Goal: Information Seeking & Learning: Learn about a topic

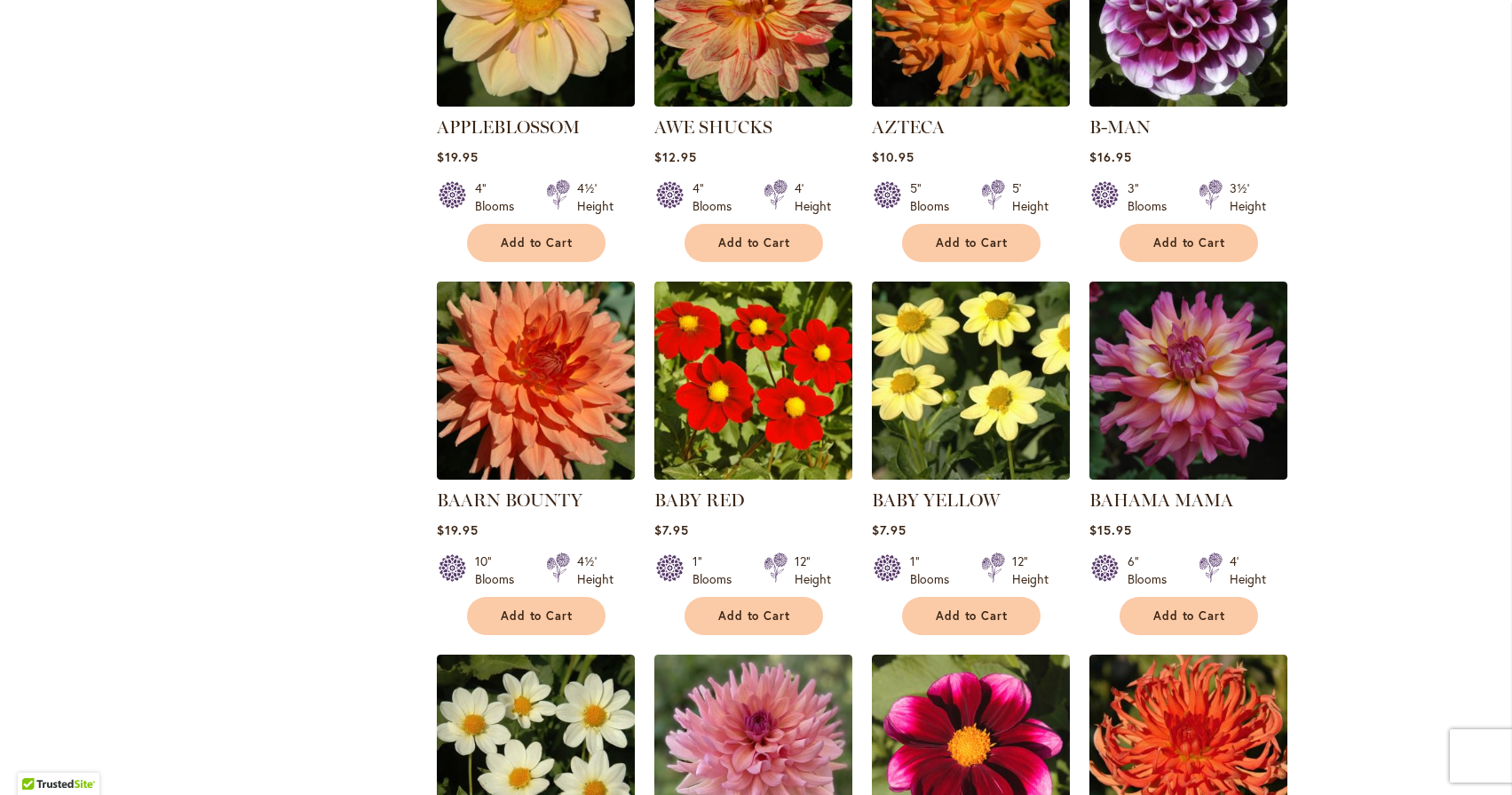
scroll to position [1643, 0]
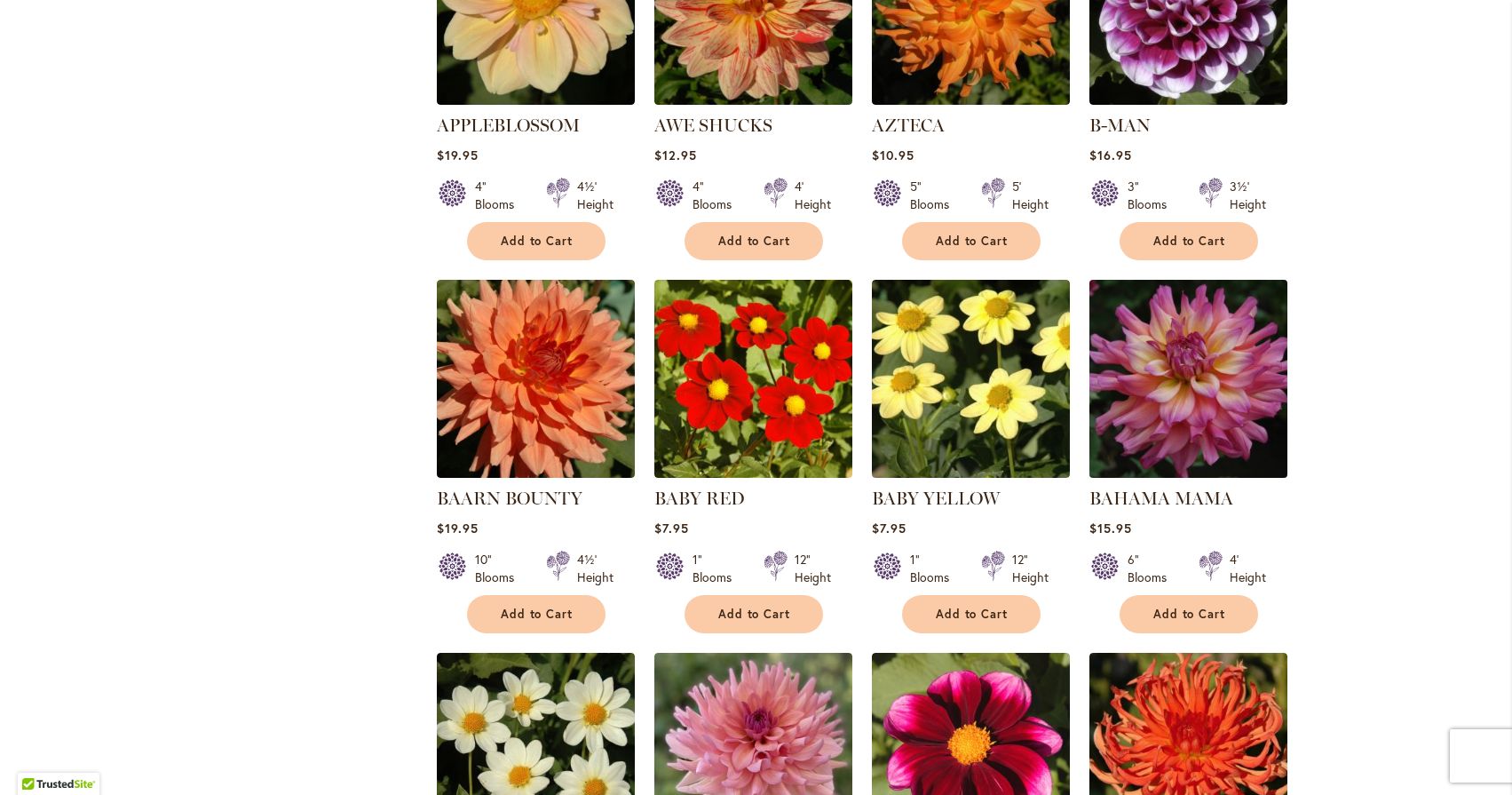
click at [1237, 301] on img at bounding box center [1187, 378] width 207 height 208
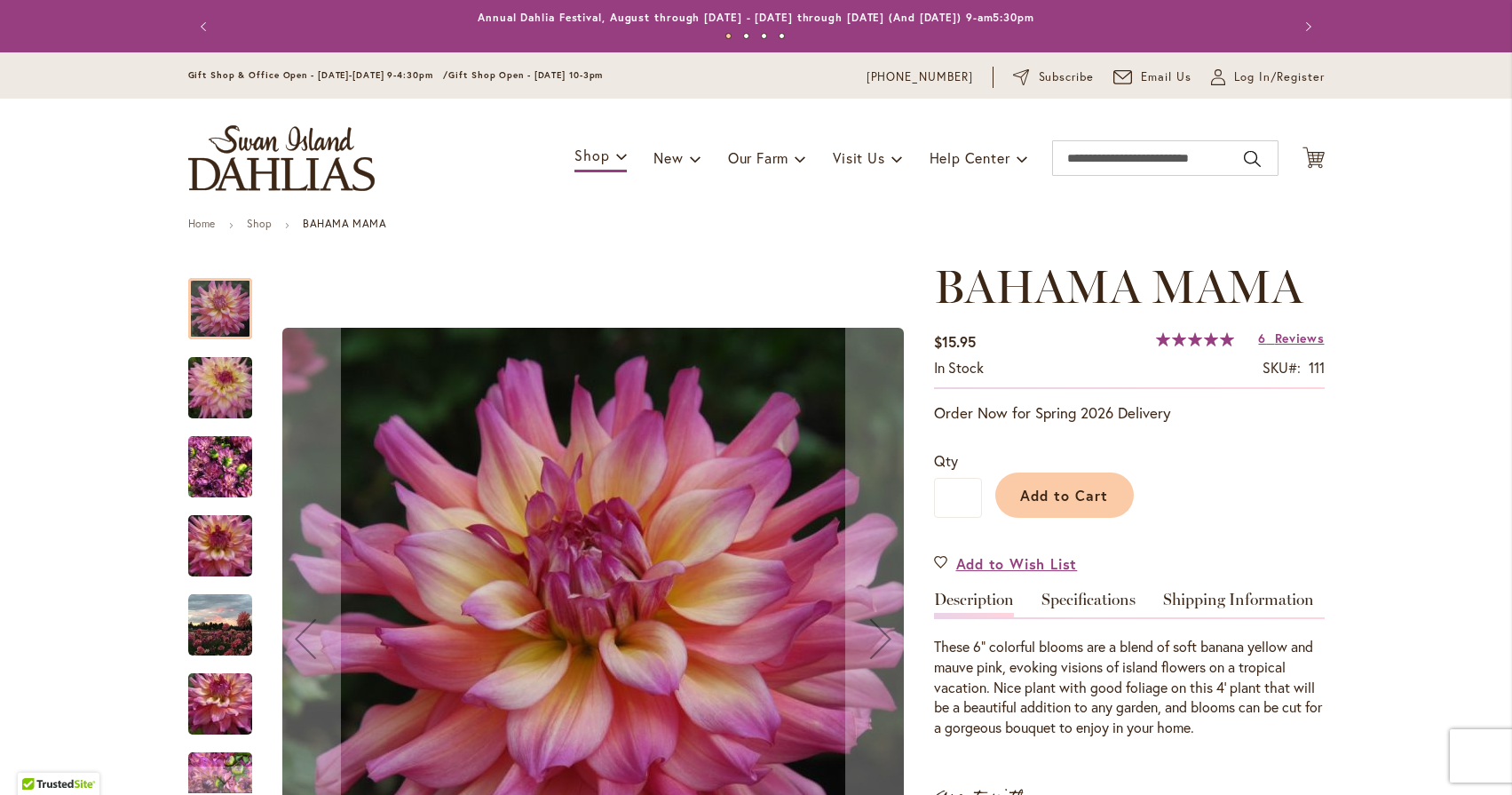
click at [209, 709] on img "Bahama Mama" at bounding box center [220, 704] width 128 height 85
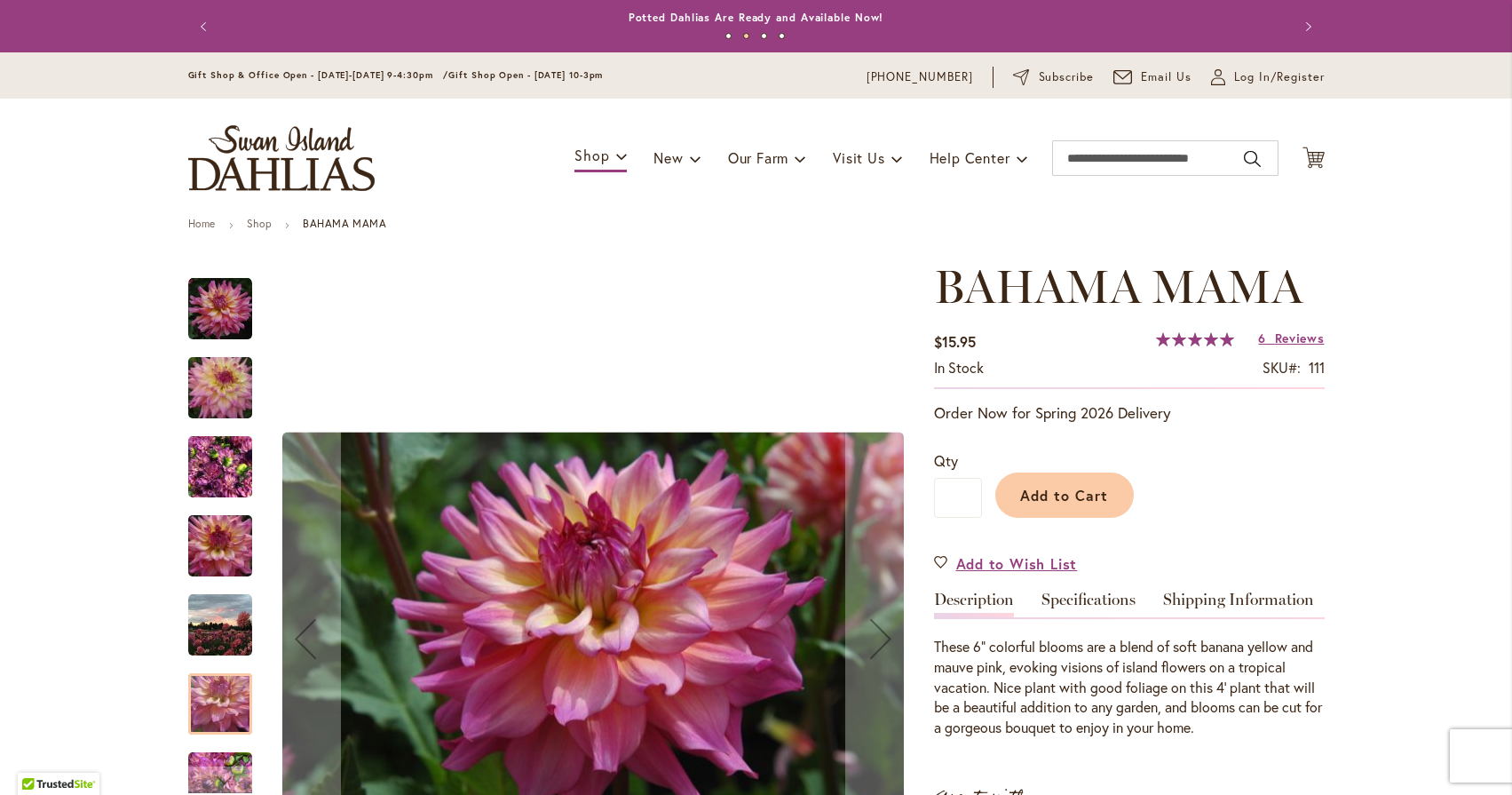
click at [191, 616] on img "Bahama Mama" at bounding box center [220, 624] width 63 height 63
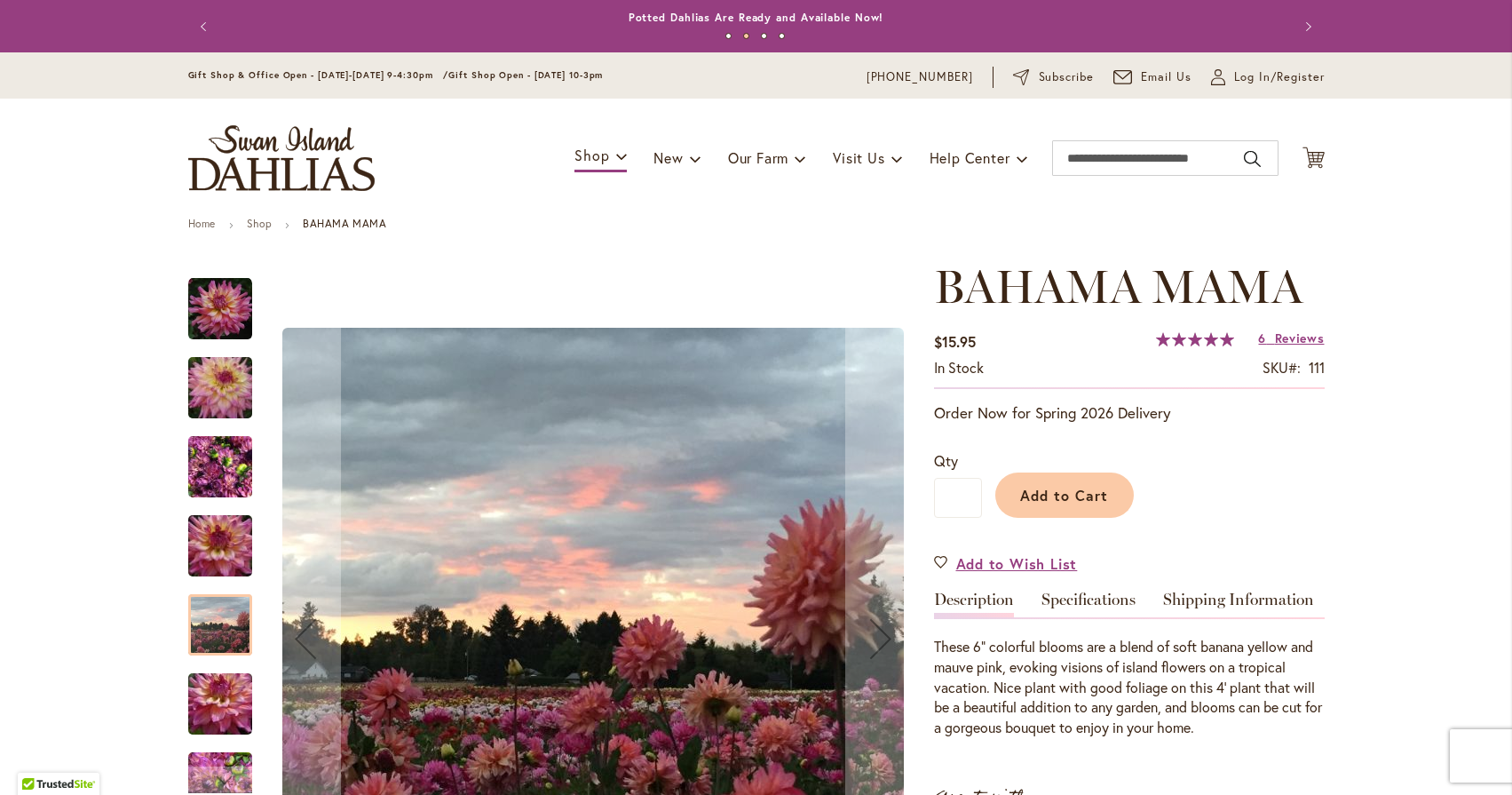
click at [185, 540] on img "Bahama Mama" at bounding box center [220, 546] width 128 height 85
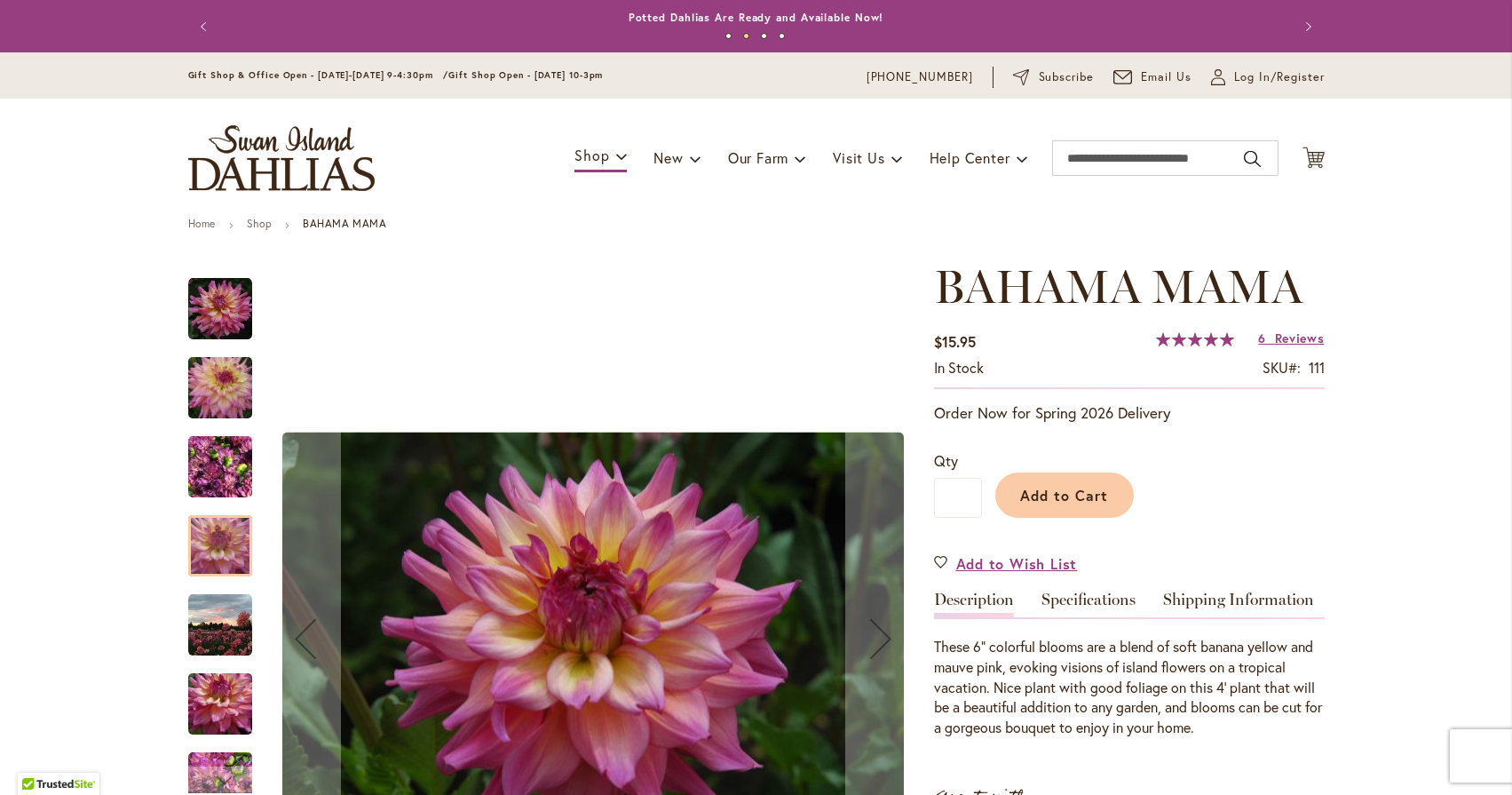
click at [189, 473] on img "Bahama Mama" at bounding box center [220, 467] width 63 height 85
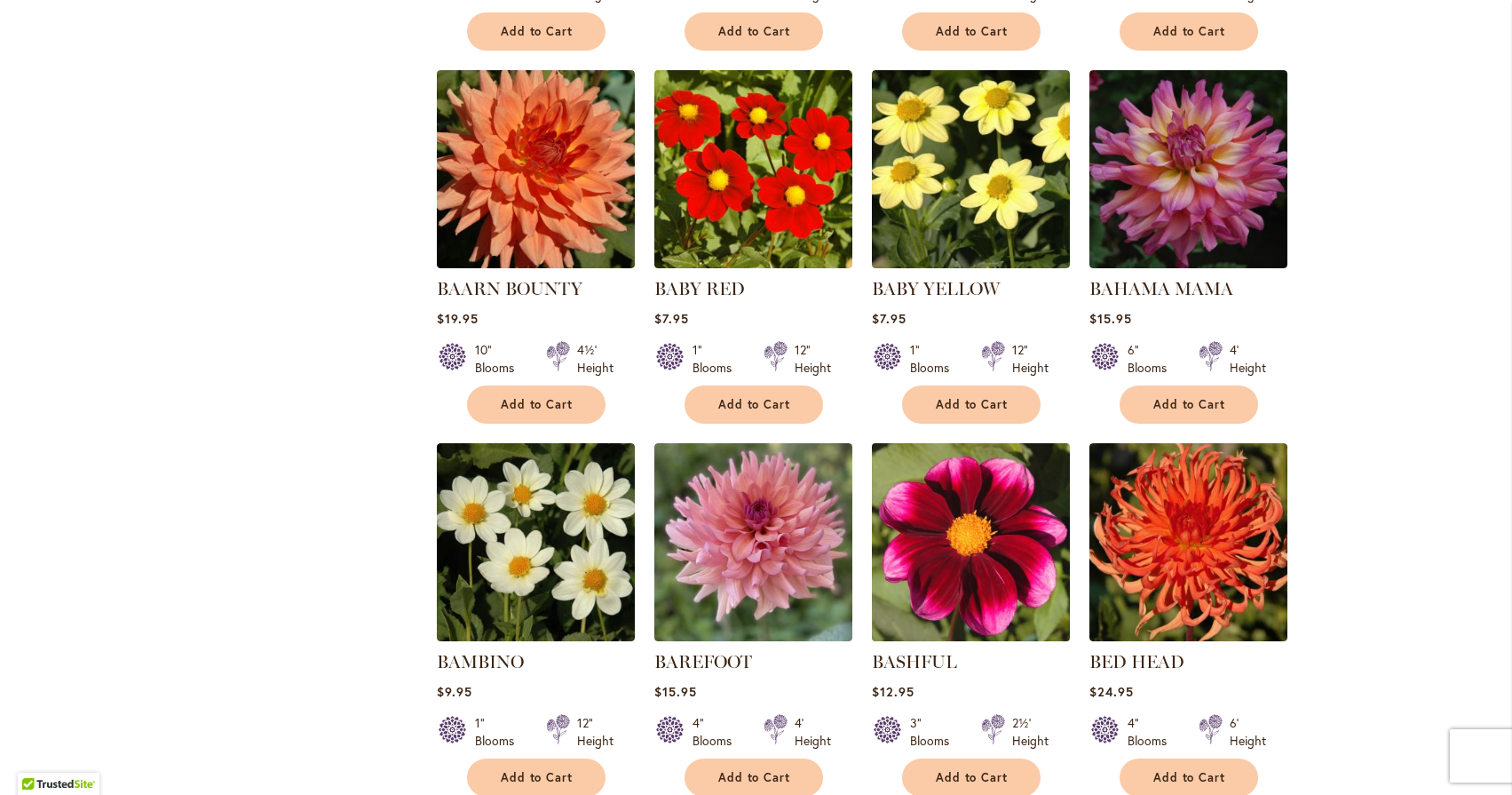
scroll to position [1857, 0]
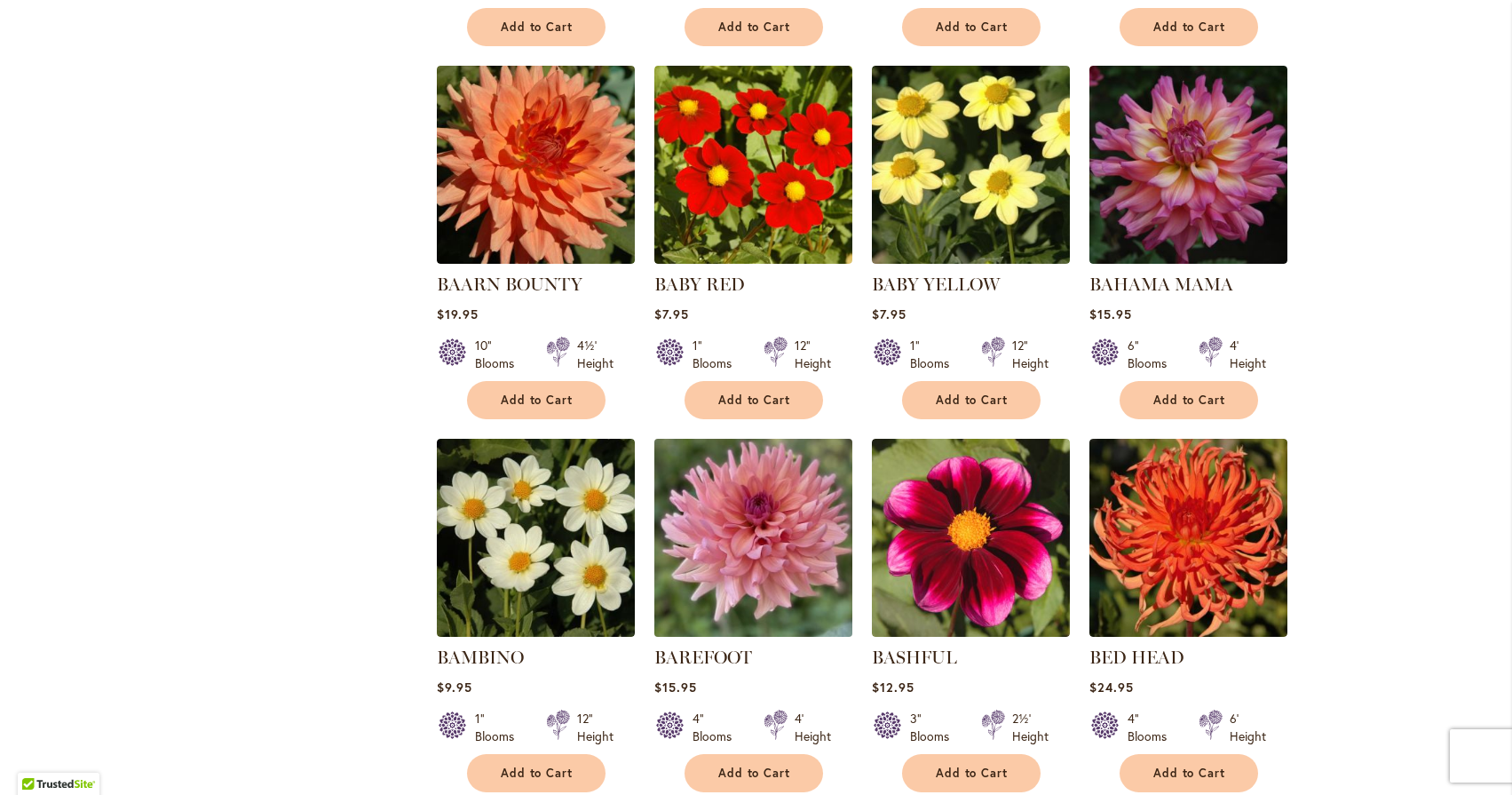
click at [777, 524] on img at bounding box center [752, 536] width 207 height 208
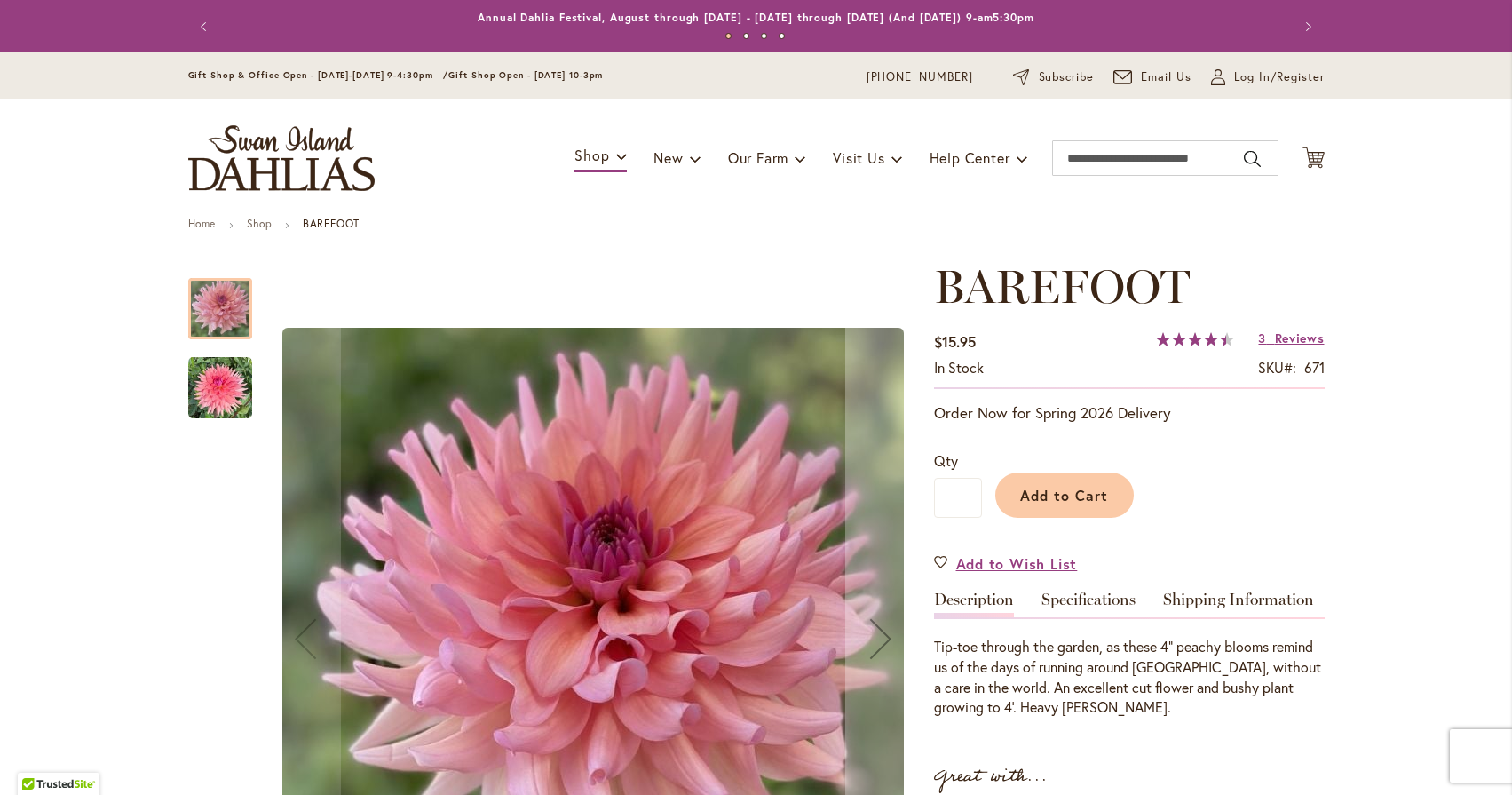
click at [237, 393] on img "BAREFOOT" at bounding box center [220, 388] width 63 height 63
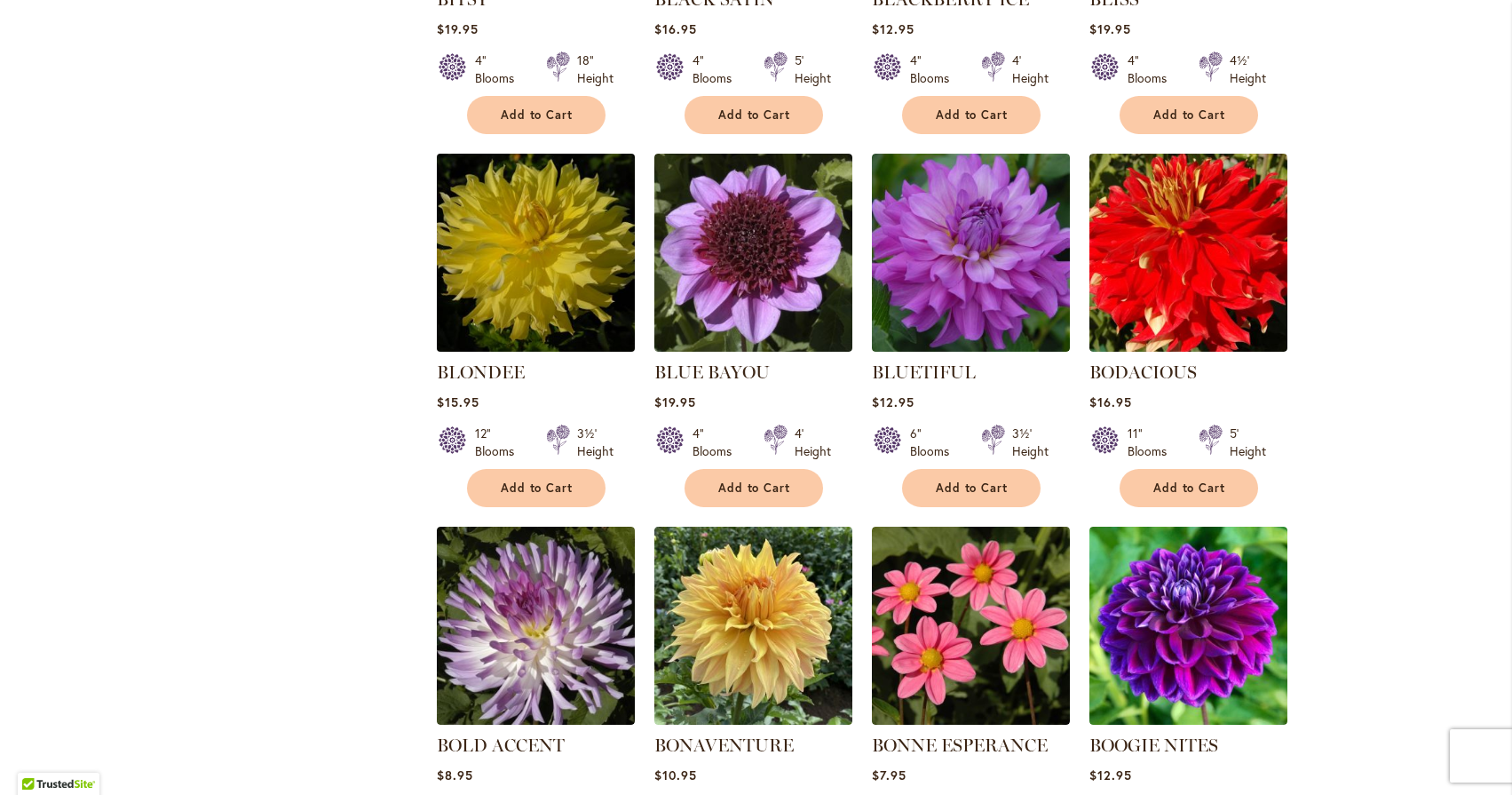
scroll to position [3661, 0]
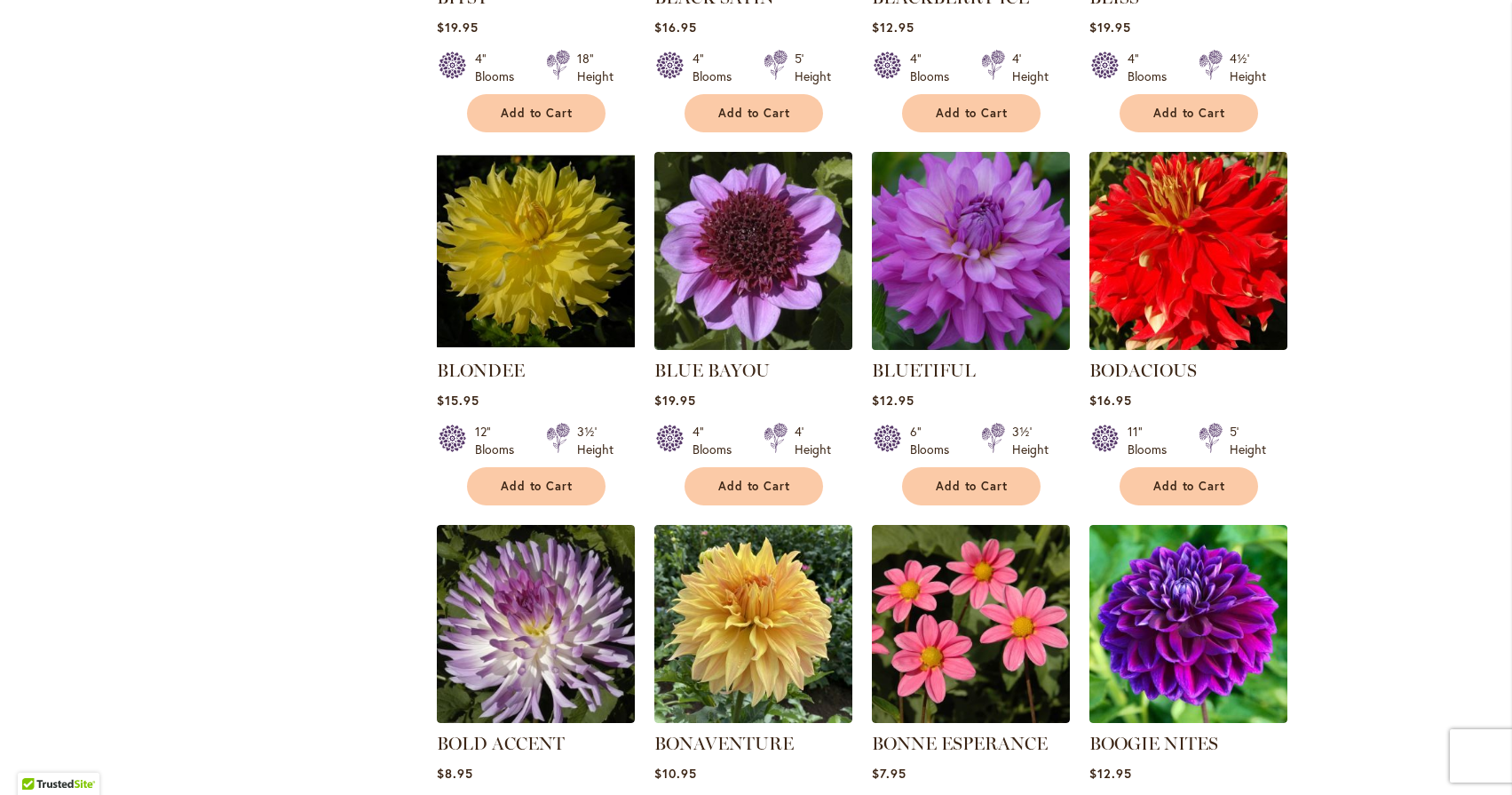
click at [965, 190] on img at bounding box center [970, 250] width 207 height 208
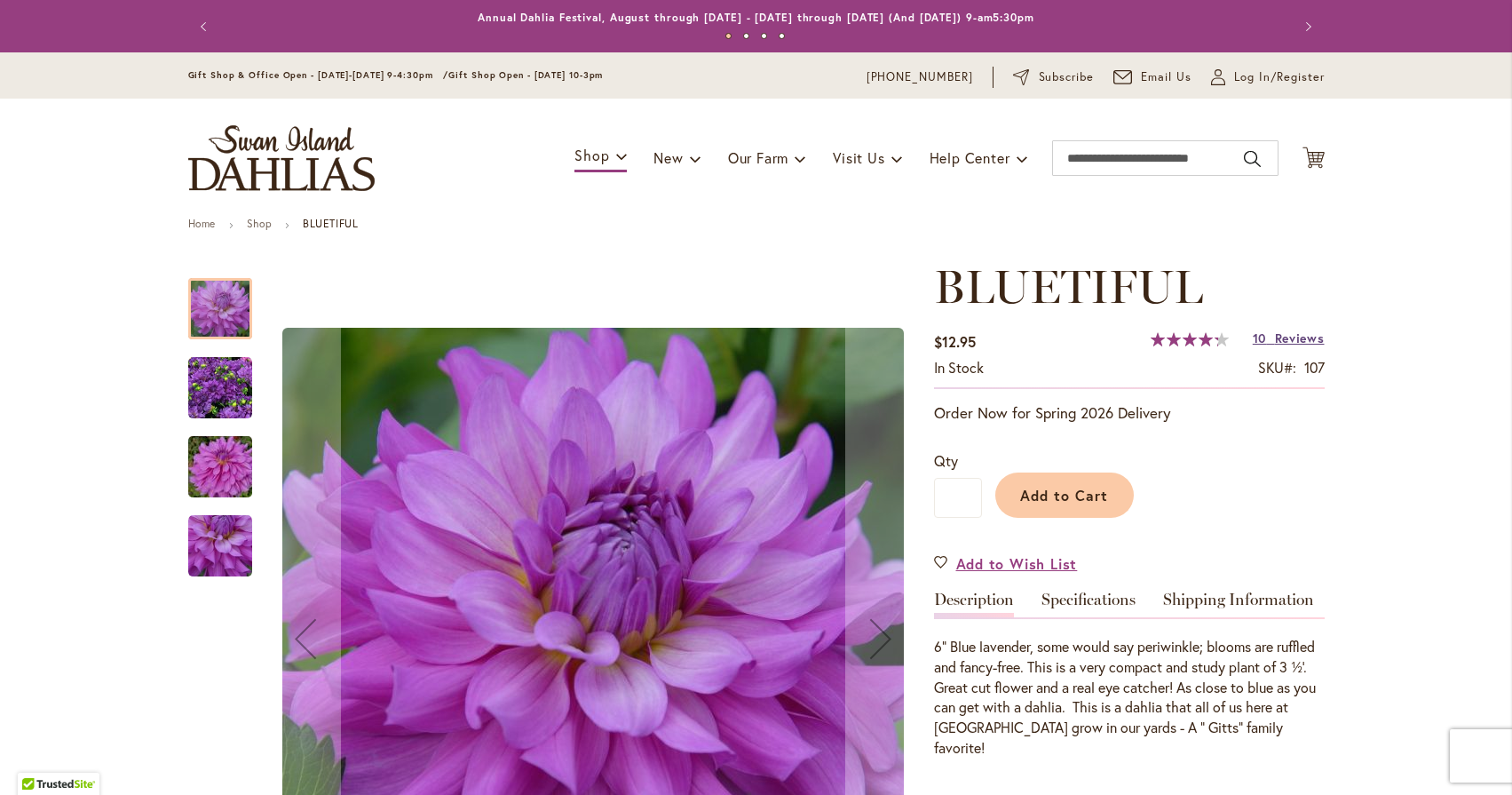
click at [1298, 337] on span "Reviews" at bounding box center [1300, 338] width 49 height 17
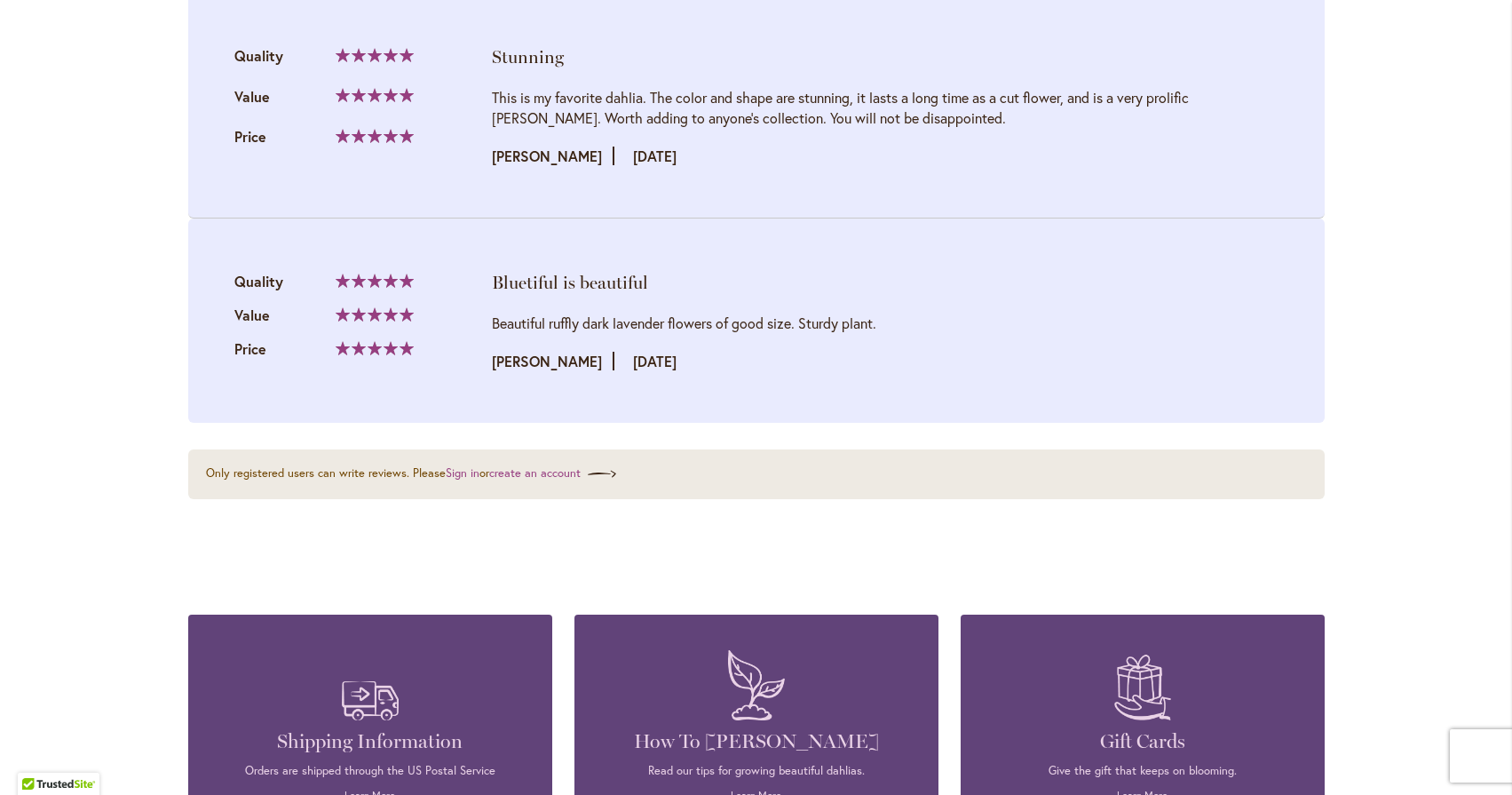
scroll to position [3850, 0]
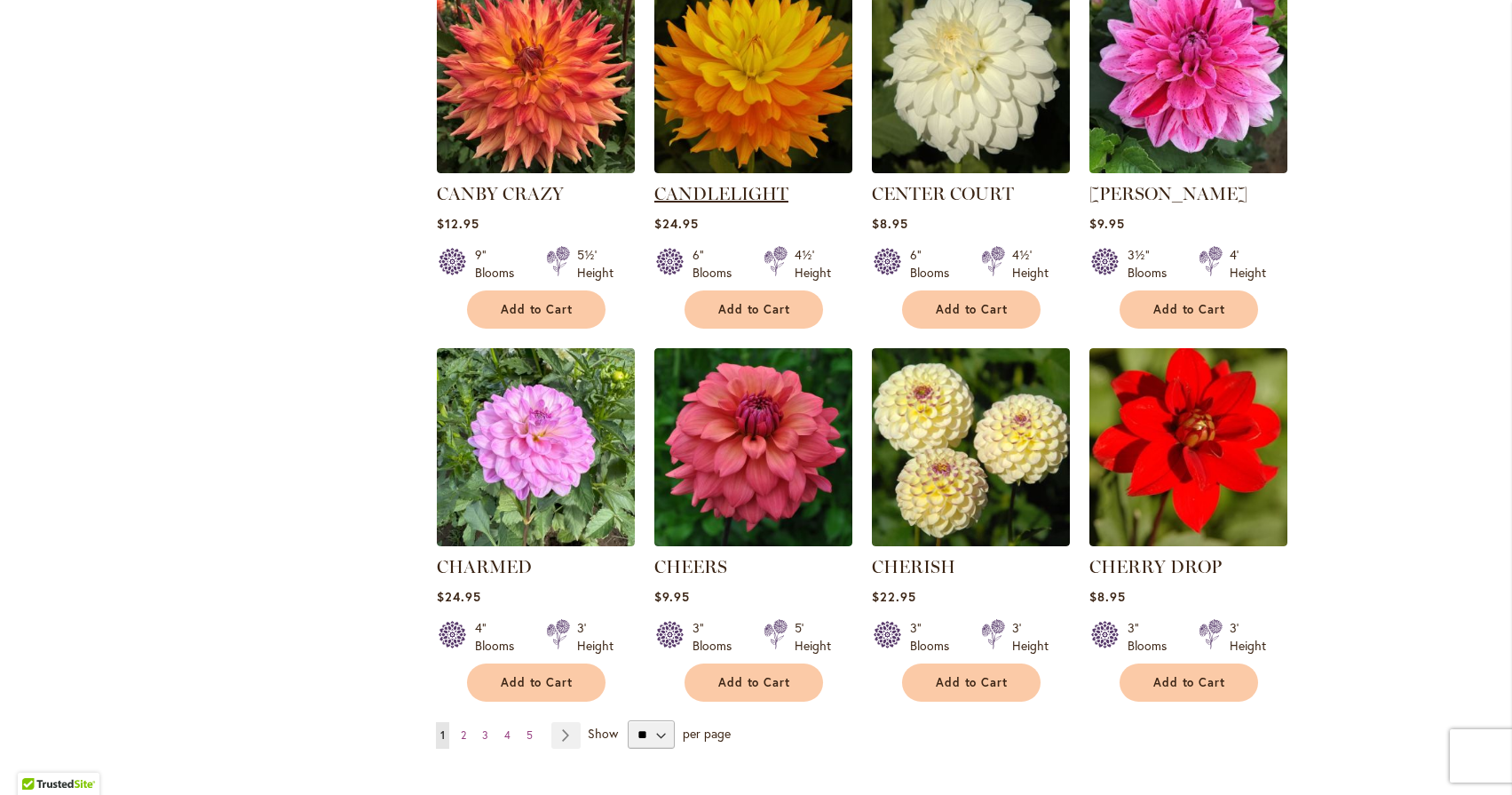
scroll to position [5730, 0]
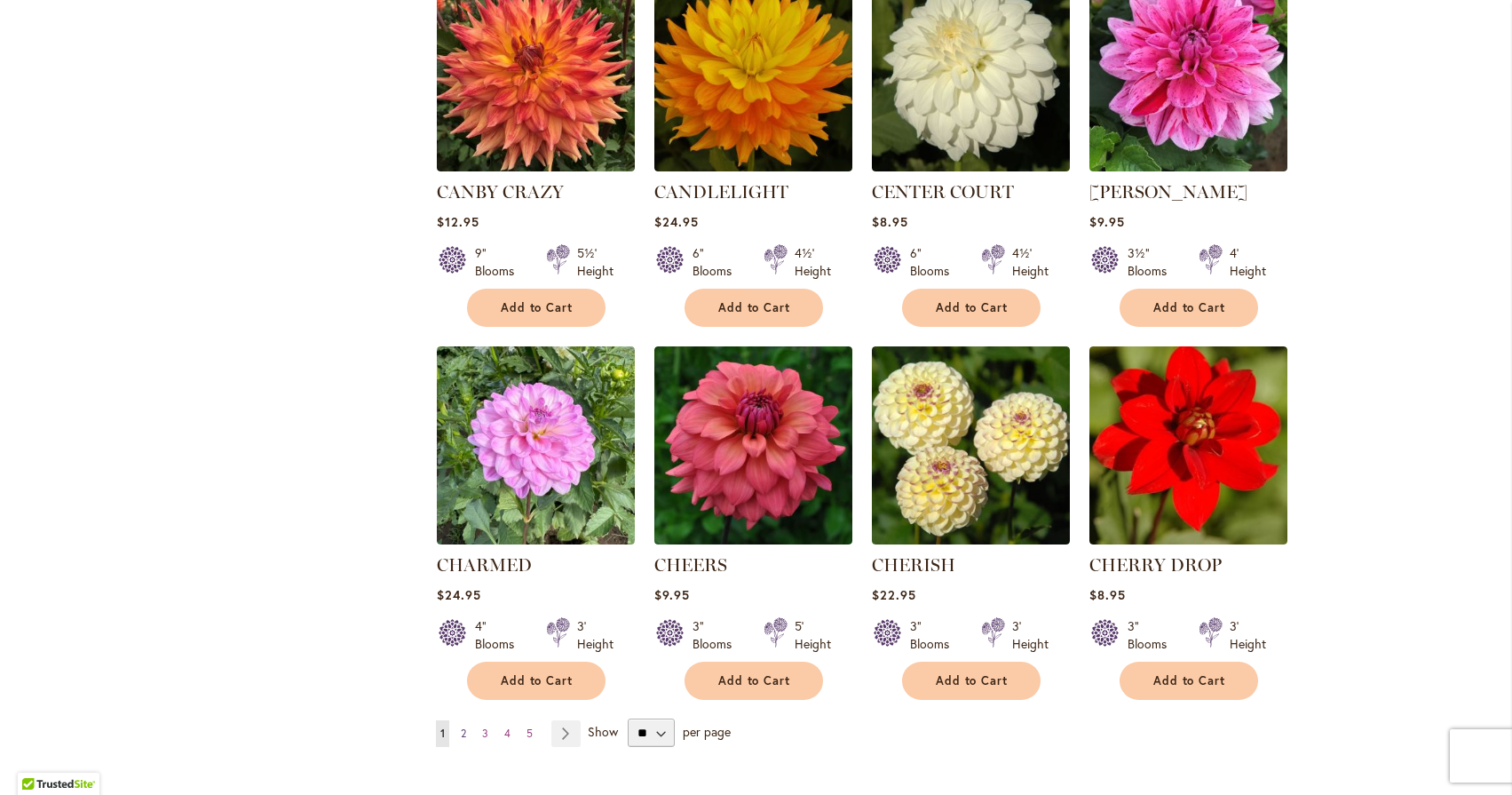
click at [460, 727] on span "2" at bounding box center [463, 733] width 6 height 13
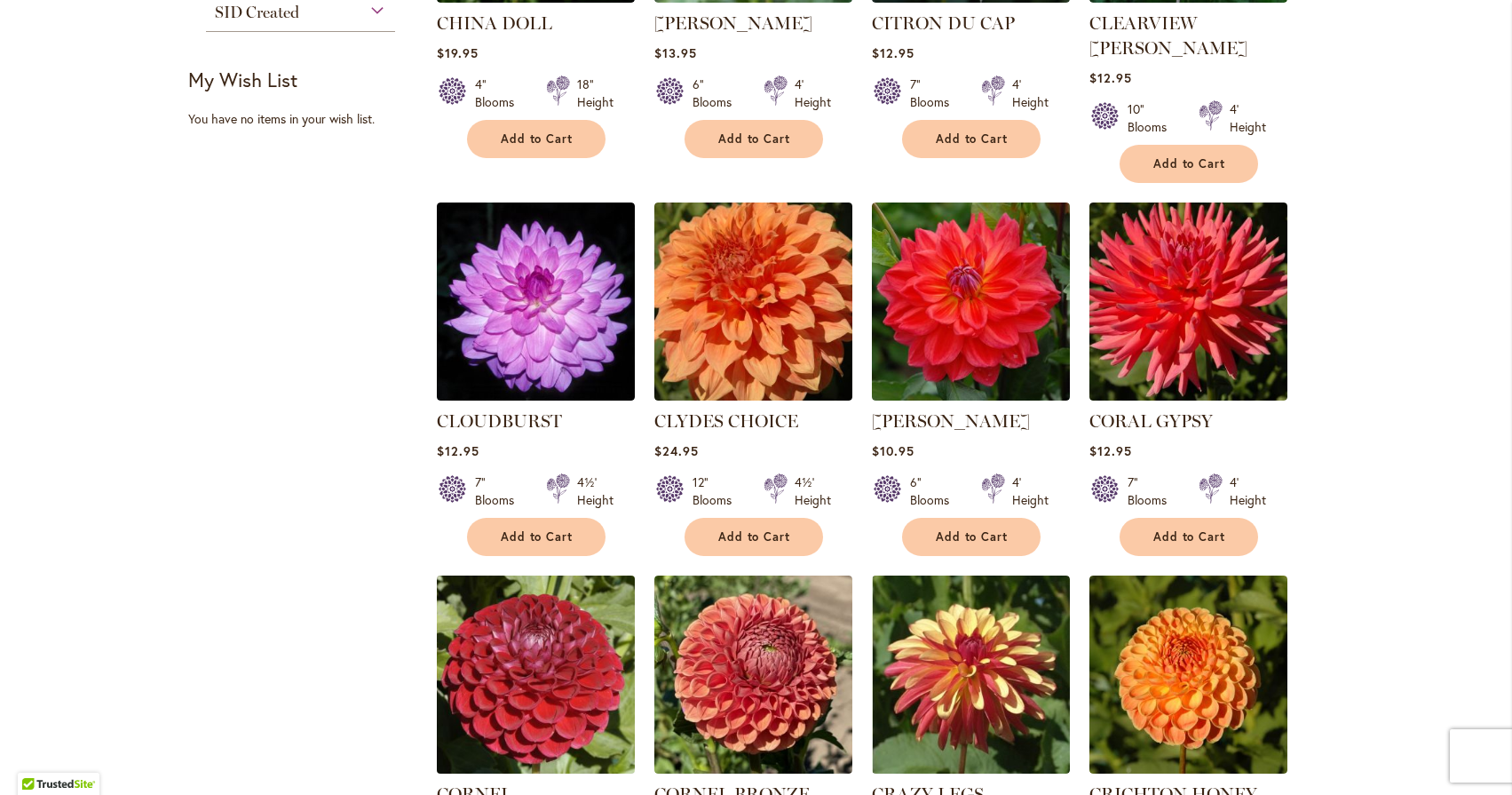
scroll to position [1012, 0]
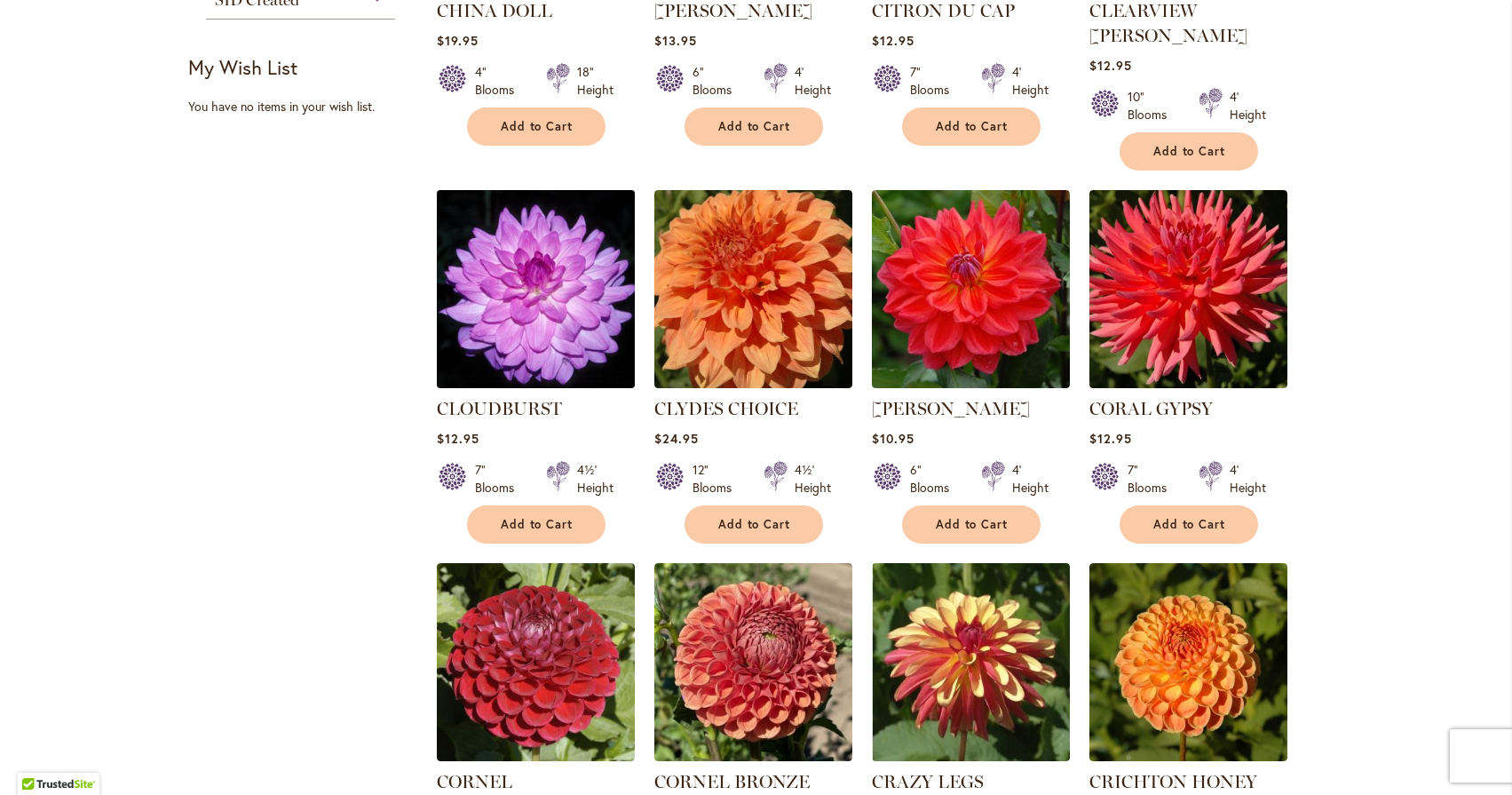
click at [513, 232] on img at bounding box center [535, 288] width 207 height 208
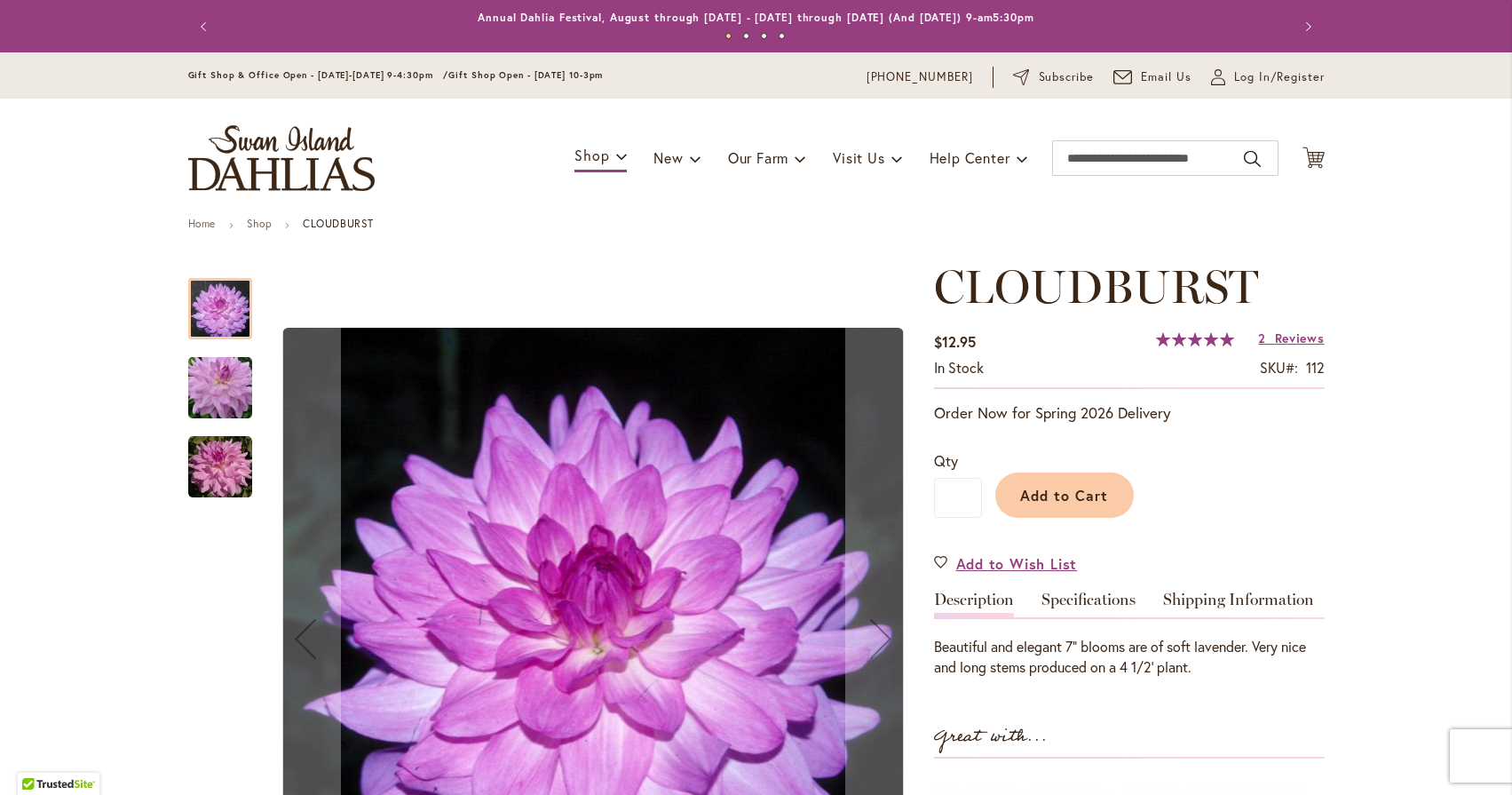
click at [216, 469] on img "Cloudburst" at bounding box center [220, 466] width 63 height 63
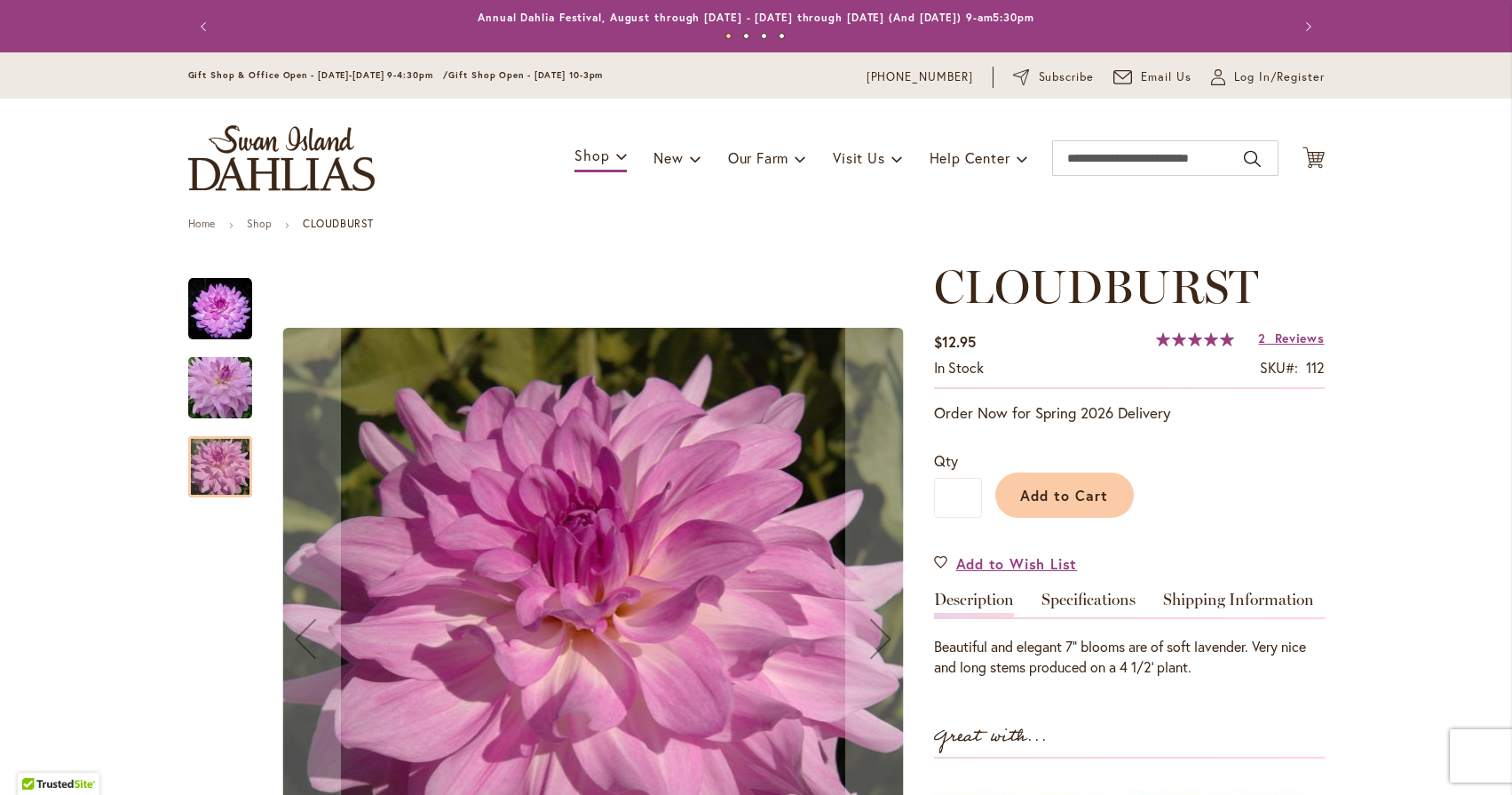
click at [191, 415] on img "Cloudburst" at bounding box center [220, 388] width 128 height 85
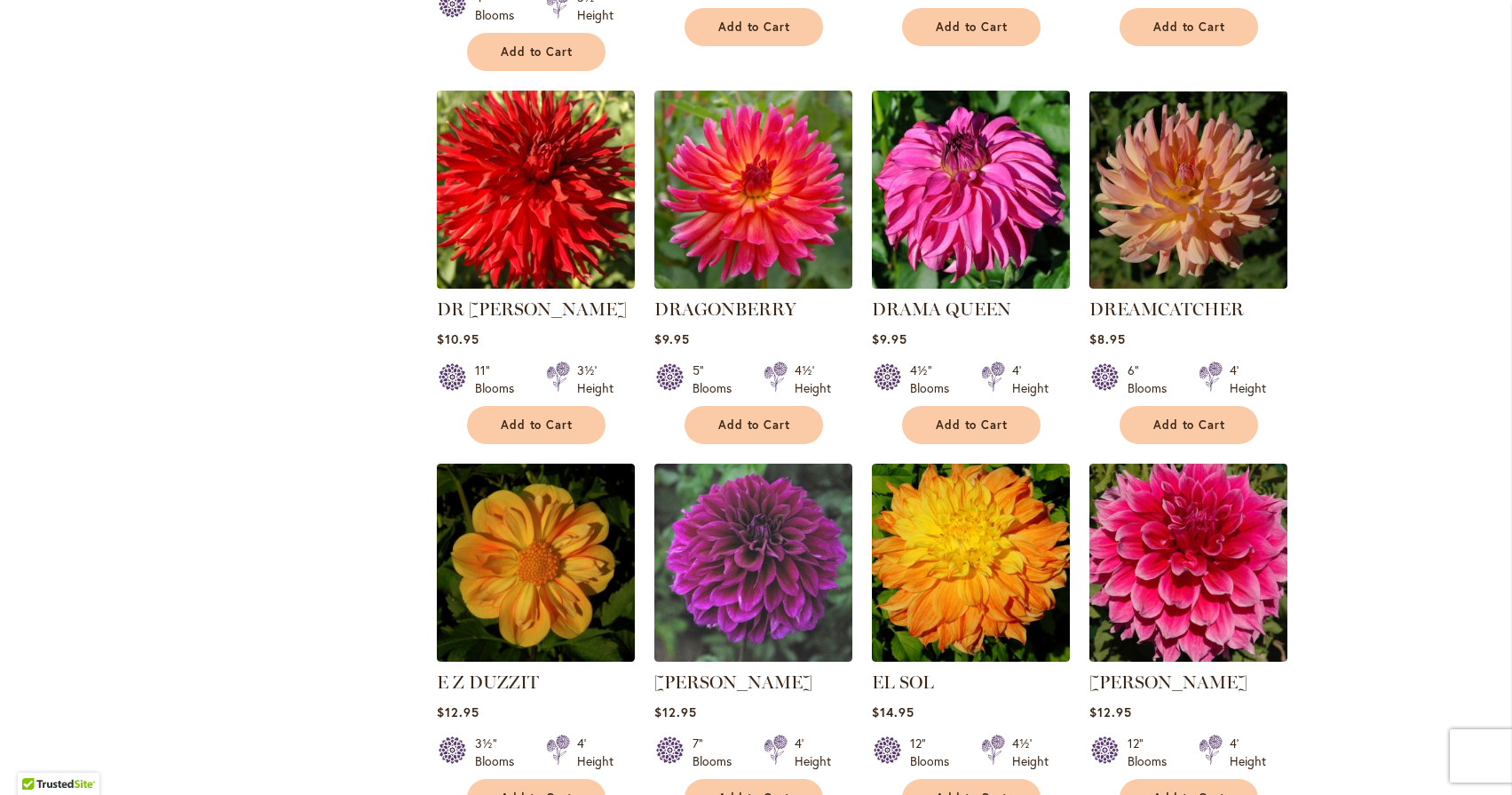
scroll to position [3428, 0]
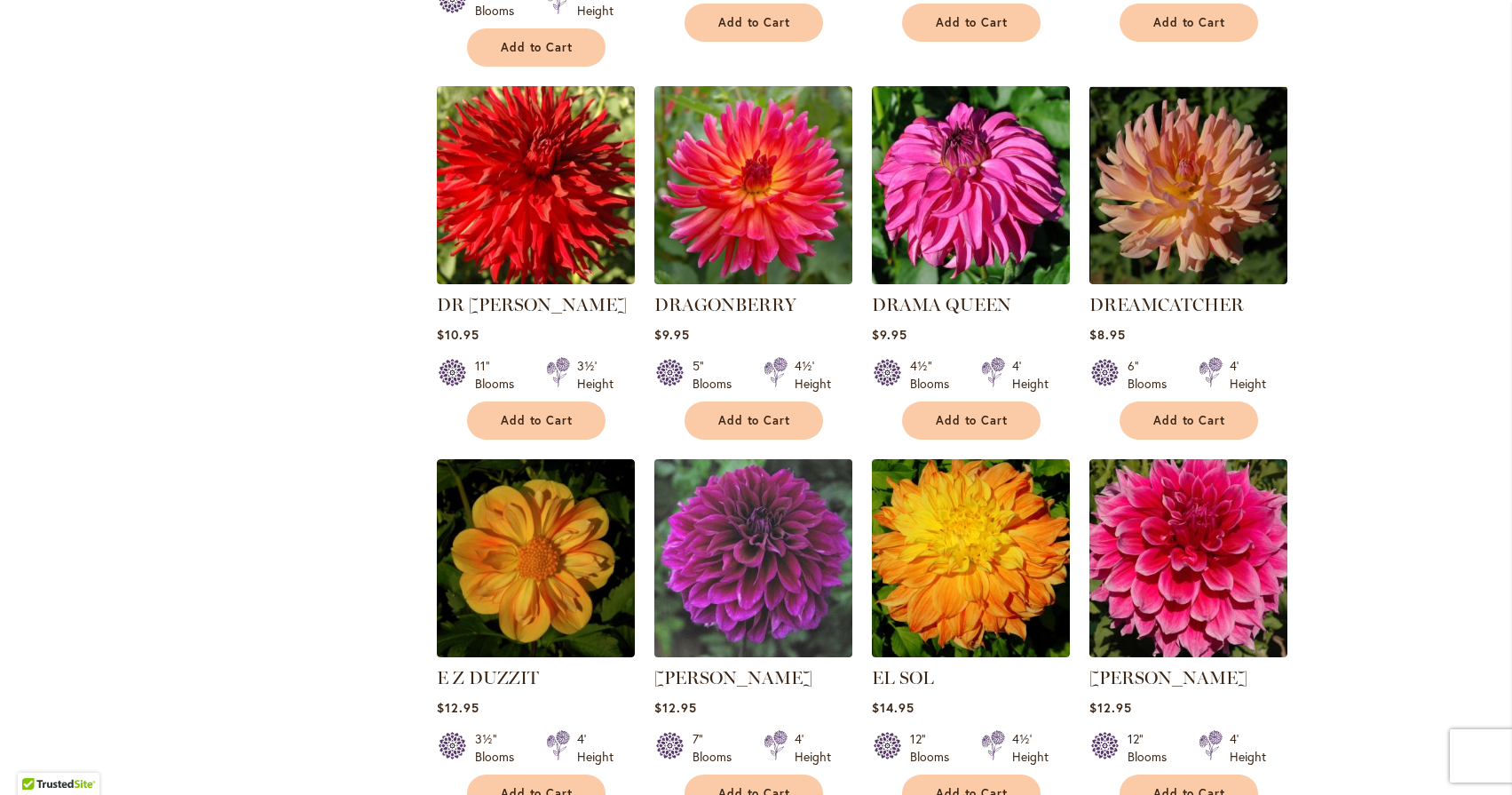
click at [743, 454] on img at bounding box center [752, 557] width 207 height 208
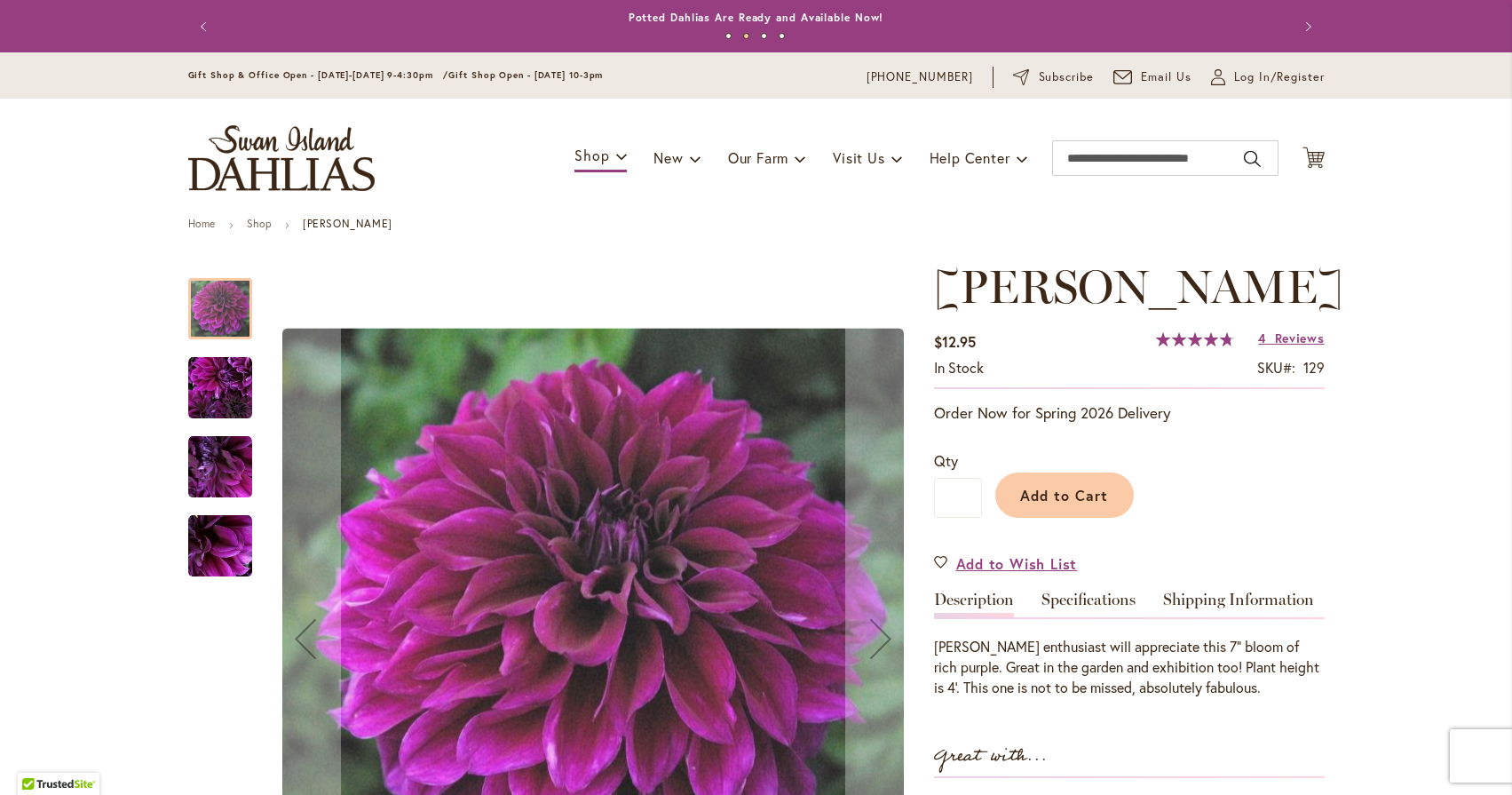
click at [225, 544] on img "Einstein" at bounding box center [220, 546] width 63 height 63
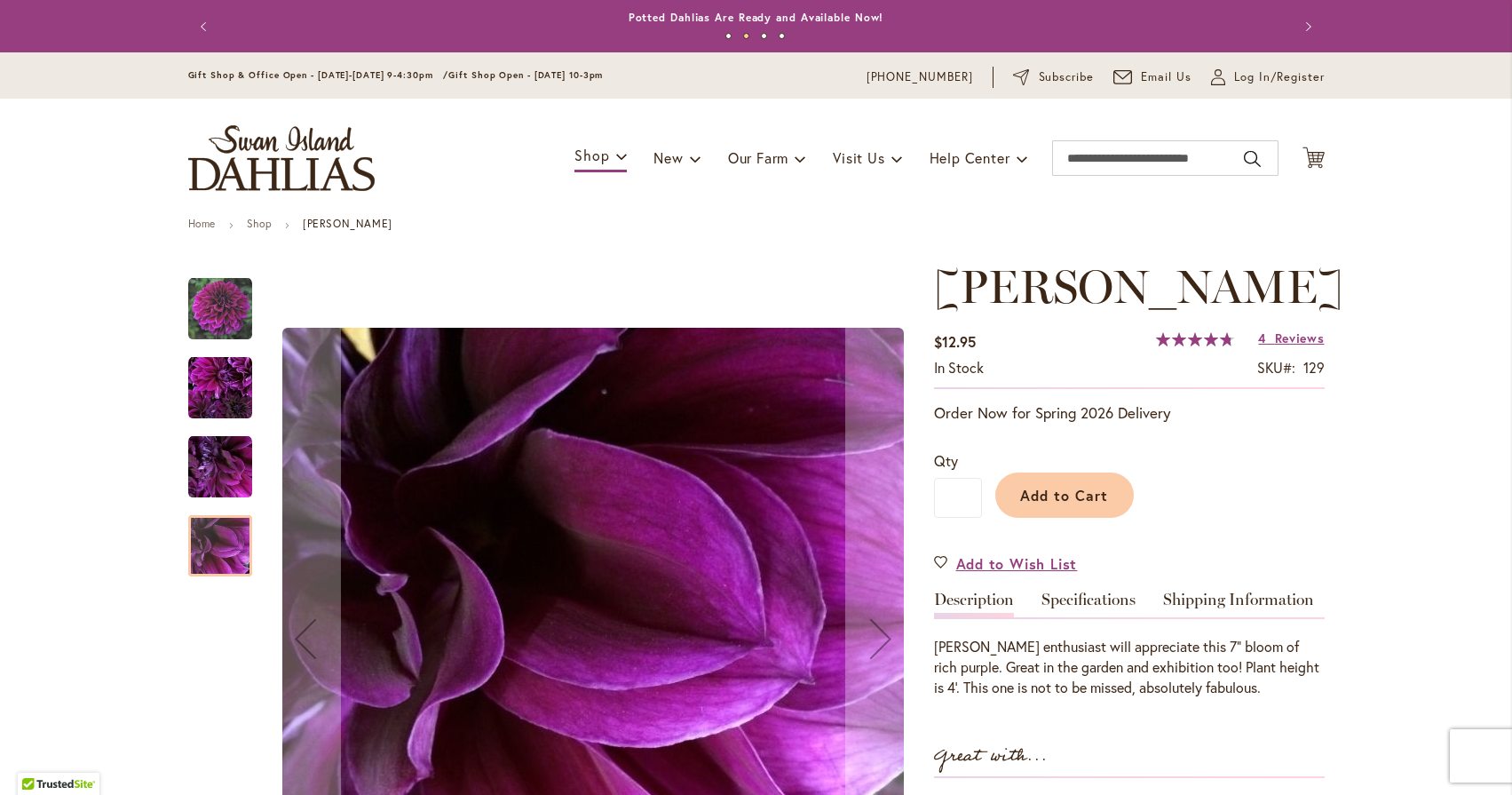
click at [203, 473] on img "Einstein" at bounding box center [220, 466] width 63 height 63
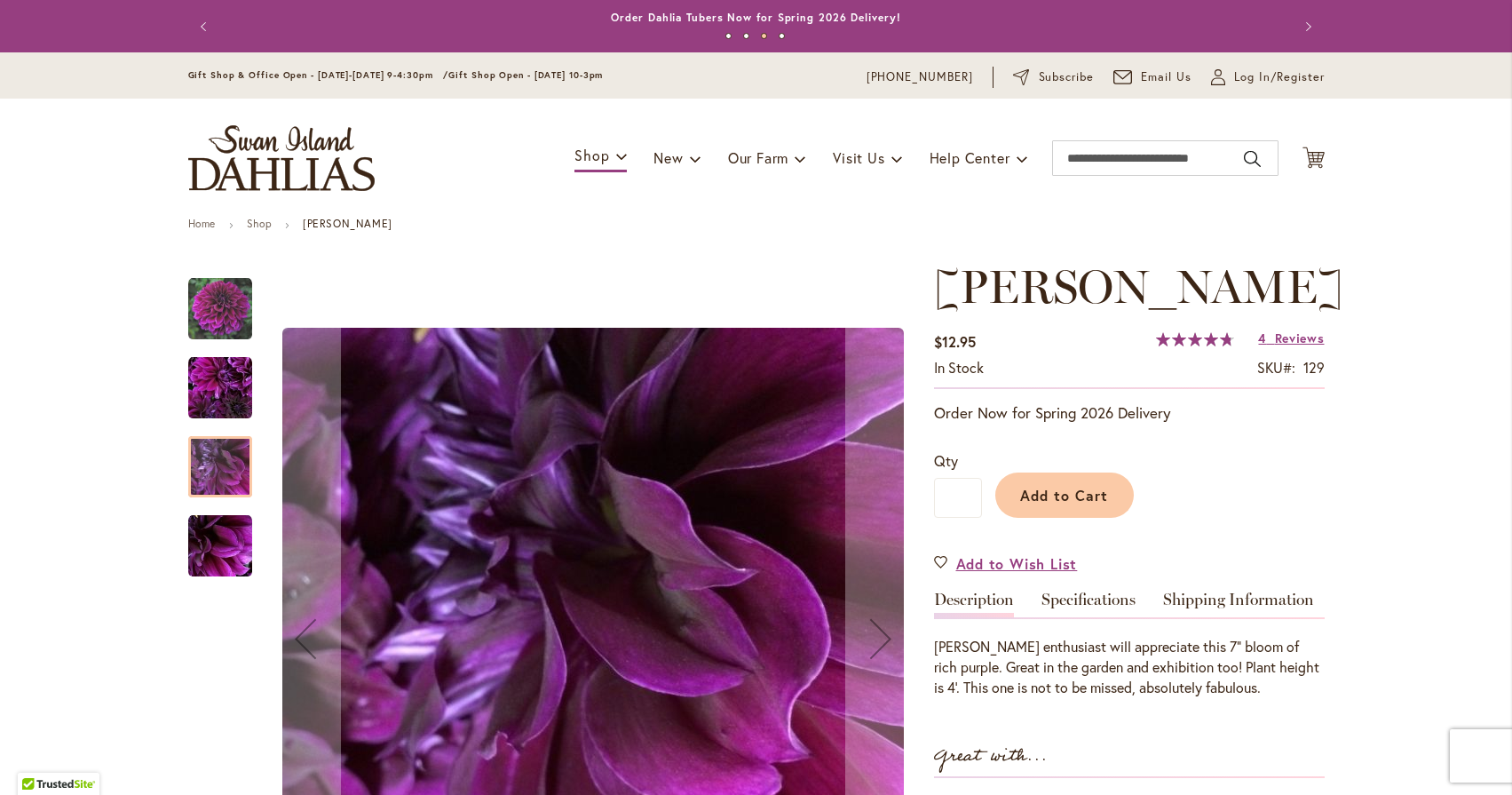
click at [190, 370] on img "Einstein" at bounding box center [220, 388] width 63 height 63
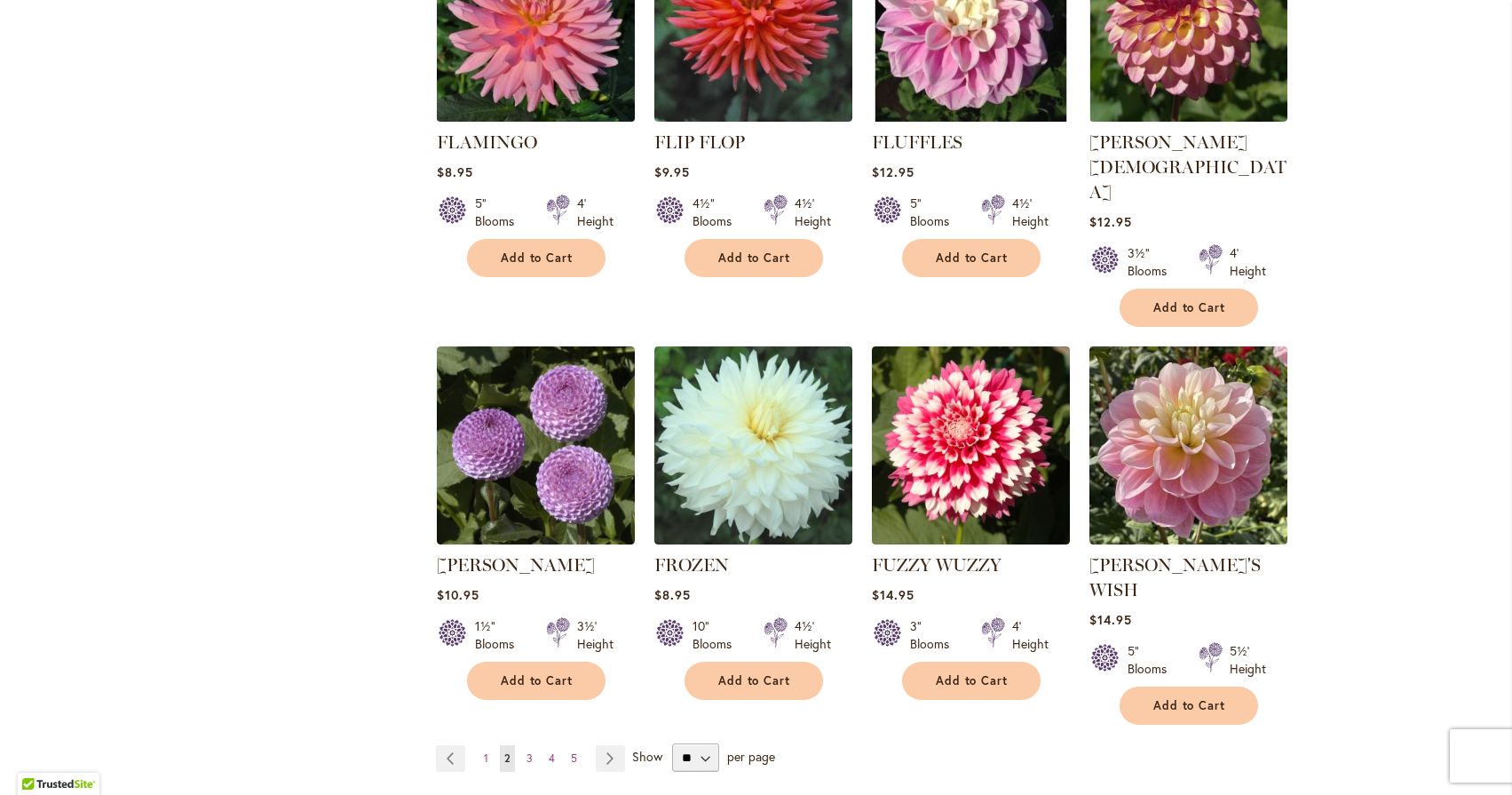
scroll to position [5898, 0]
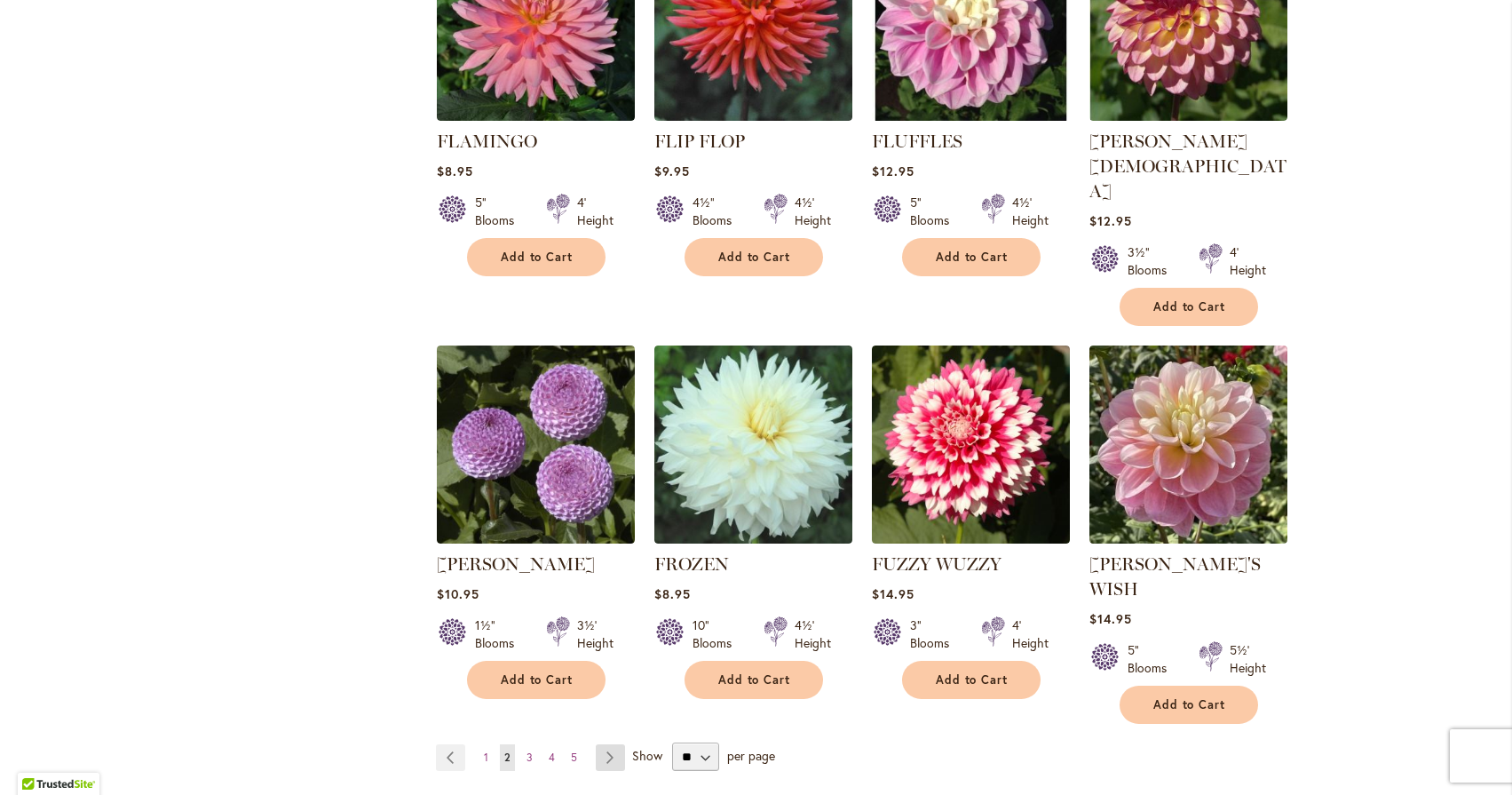
click at [596, 744] on link "Page Next" at bounding box center [610, 757] width 29 height 27
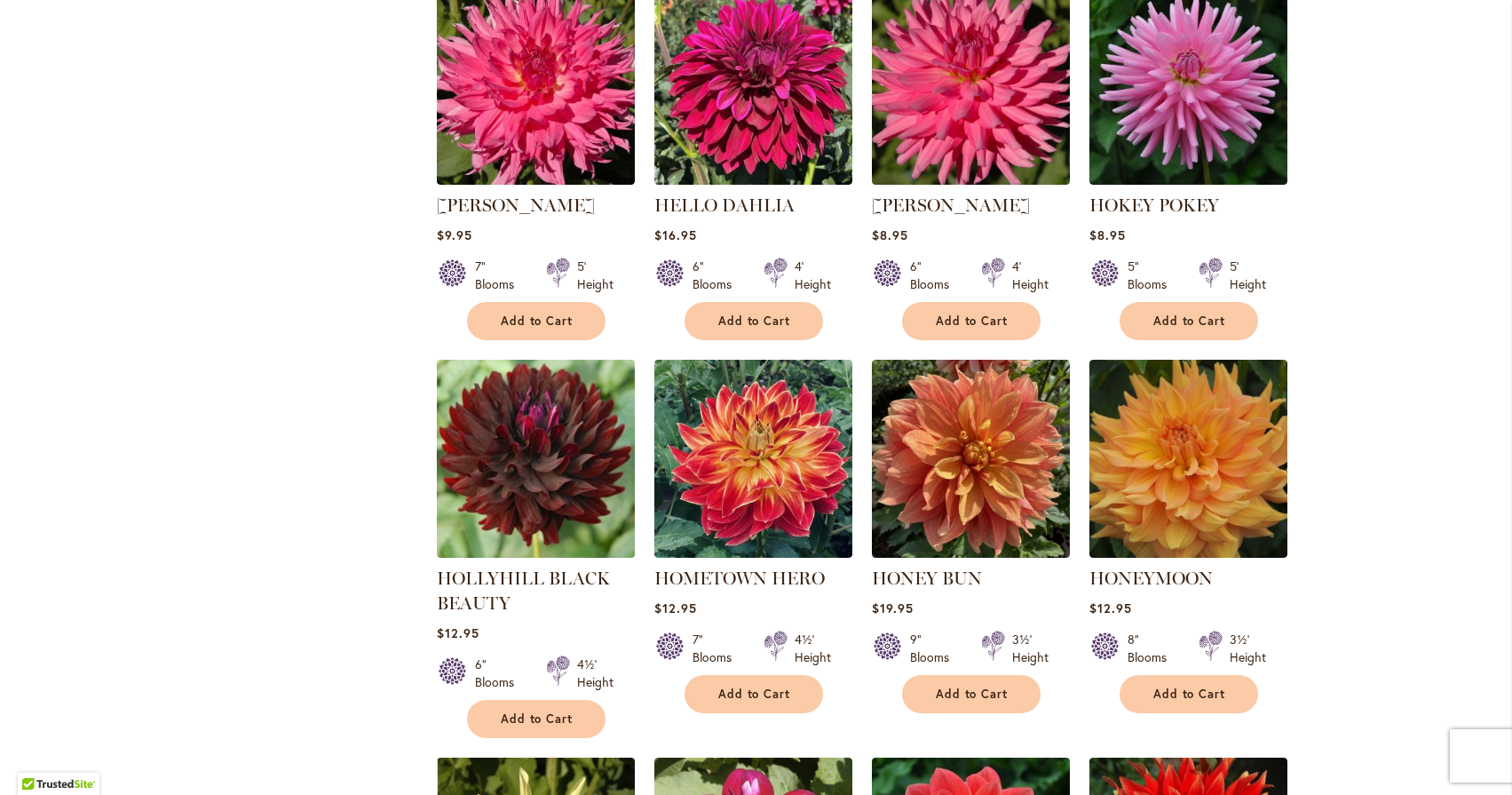
scroll to position [3194, 0]
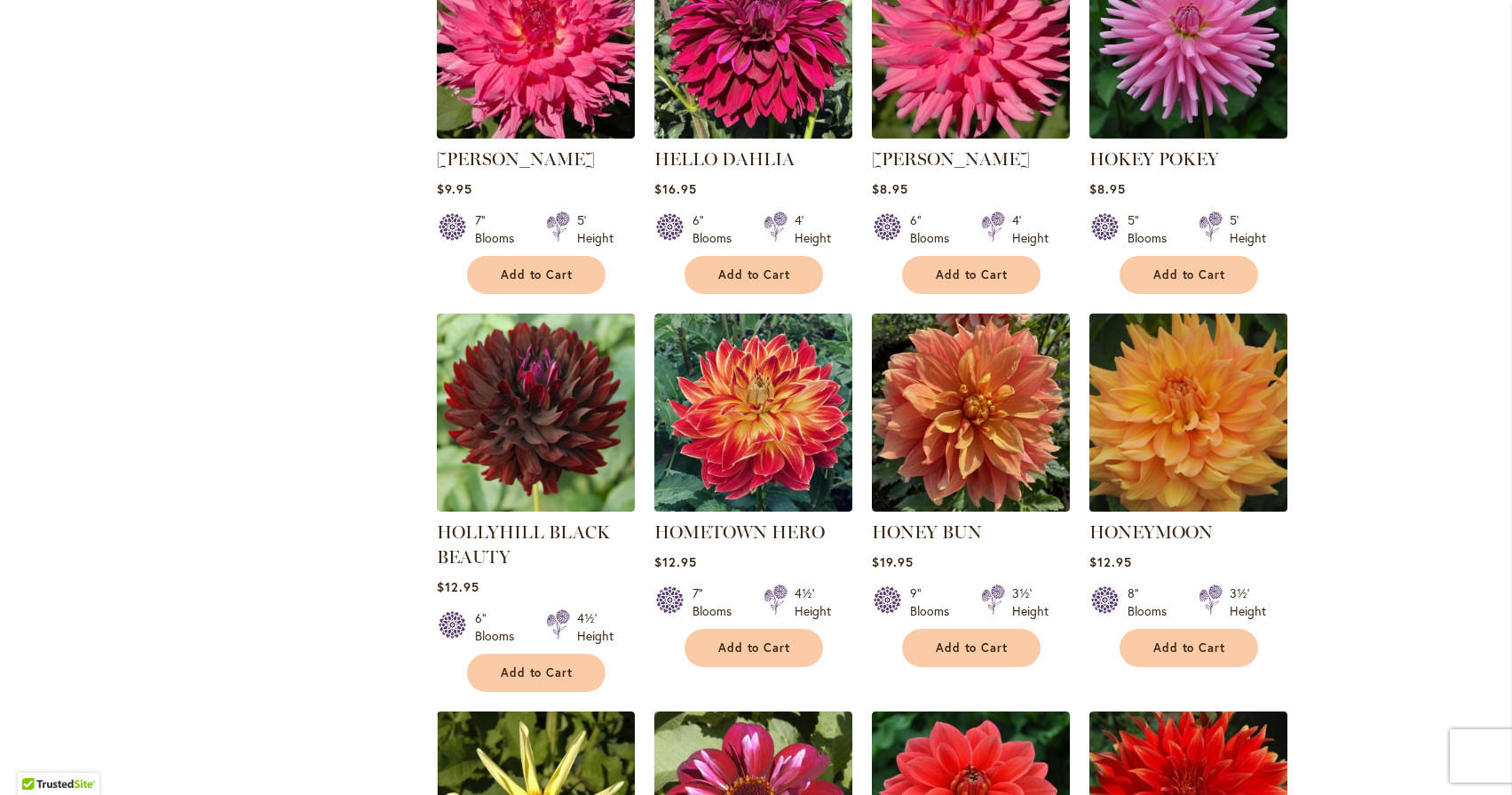
click at [1237, 384] on img at bounding box center [1187, 411] width 207 height 208
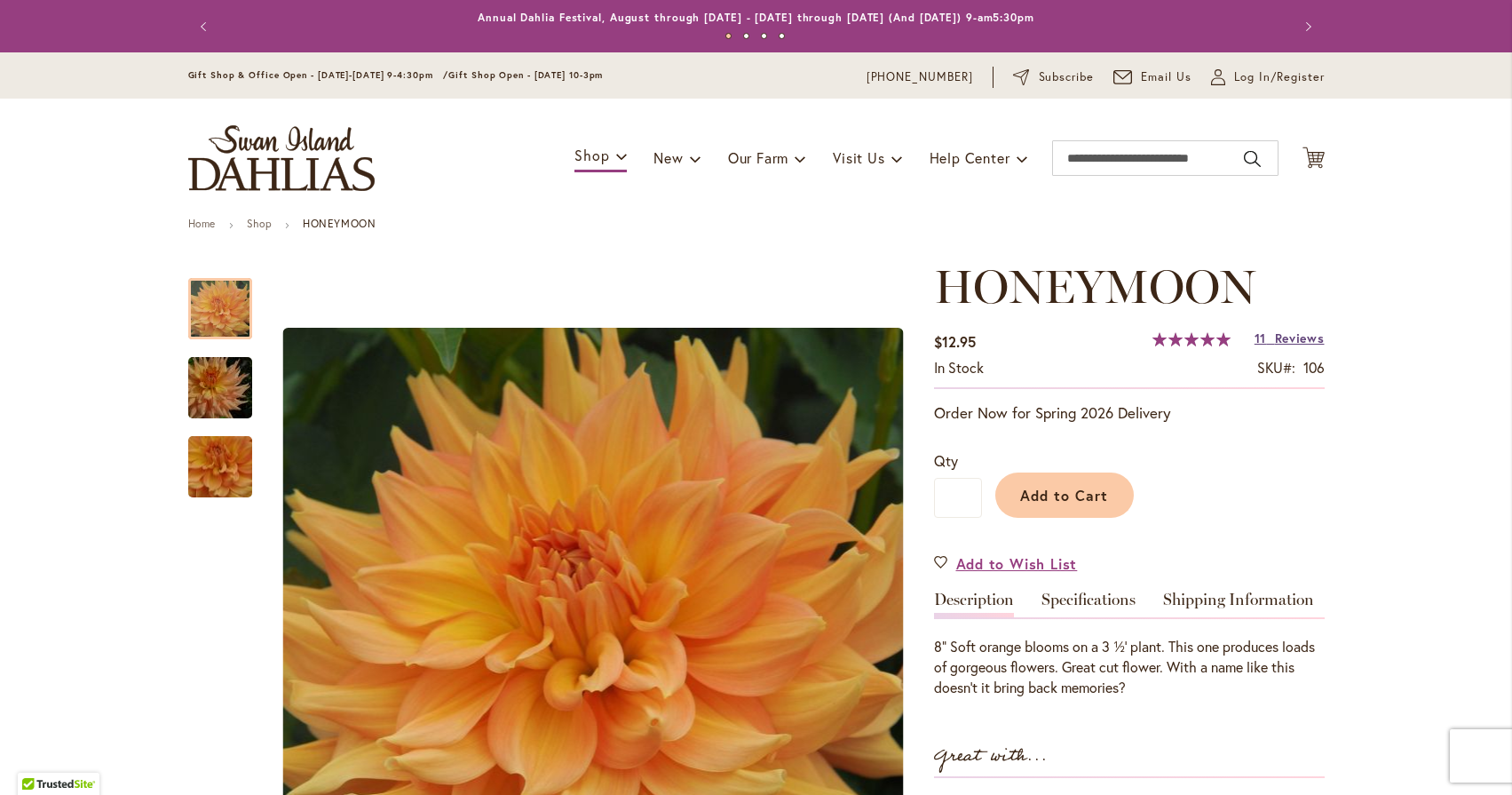
click at [1275, 339] on span "Reviews" at bounding box center [1300, 338] width 49 height 17
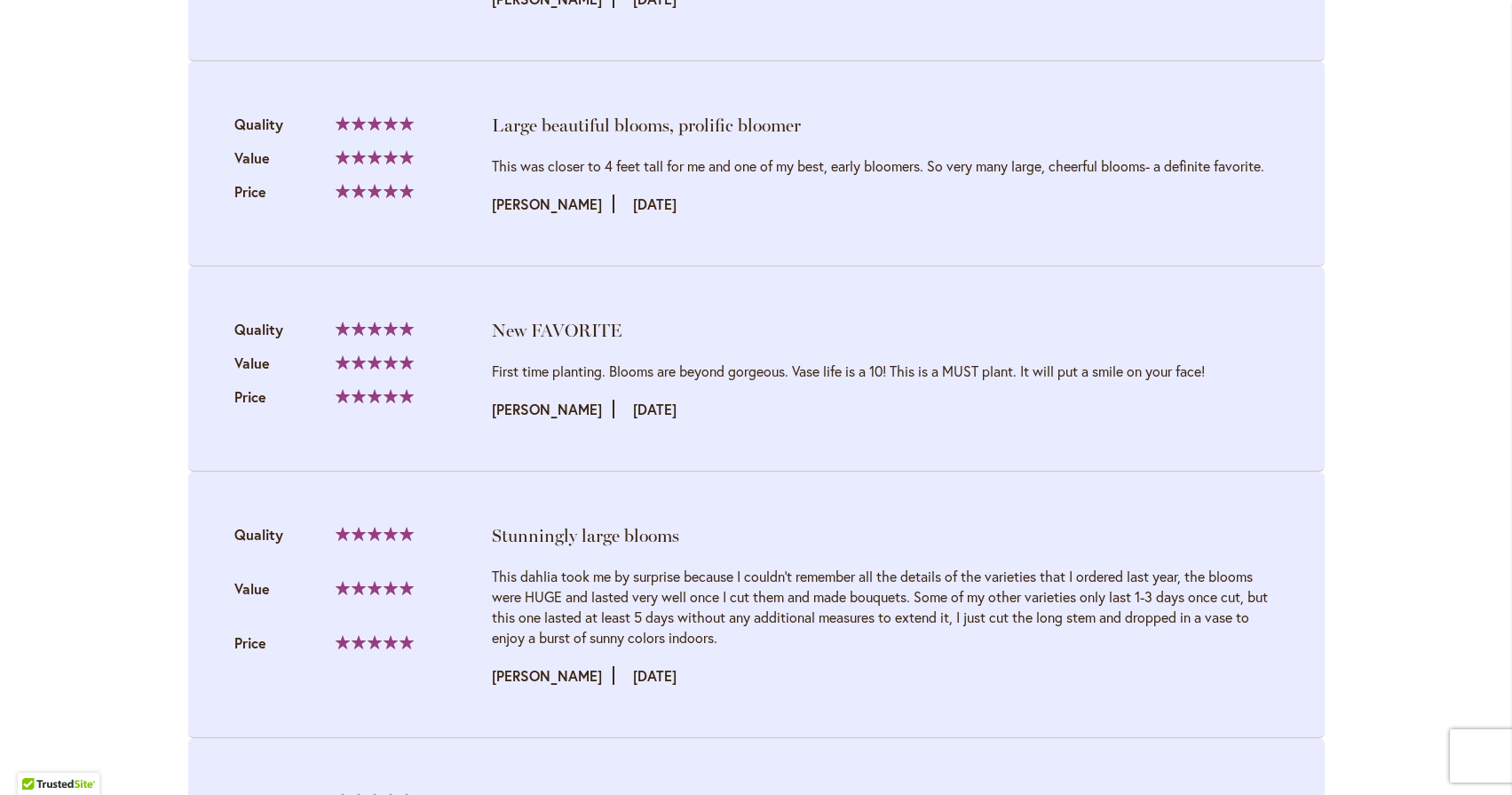
scroll to position [3225, 0]
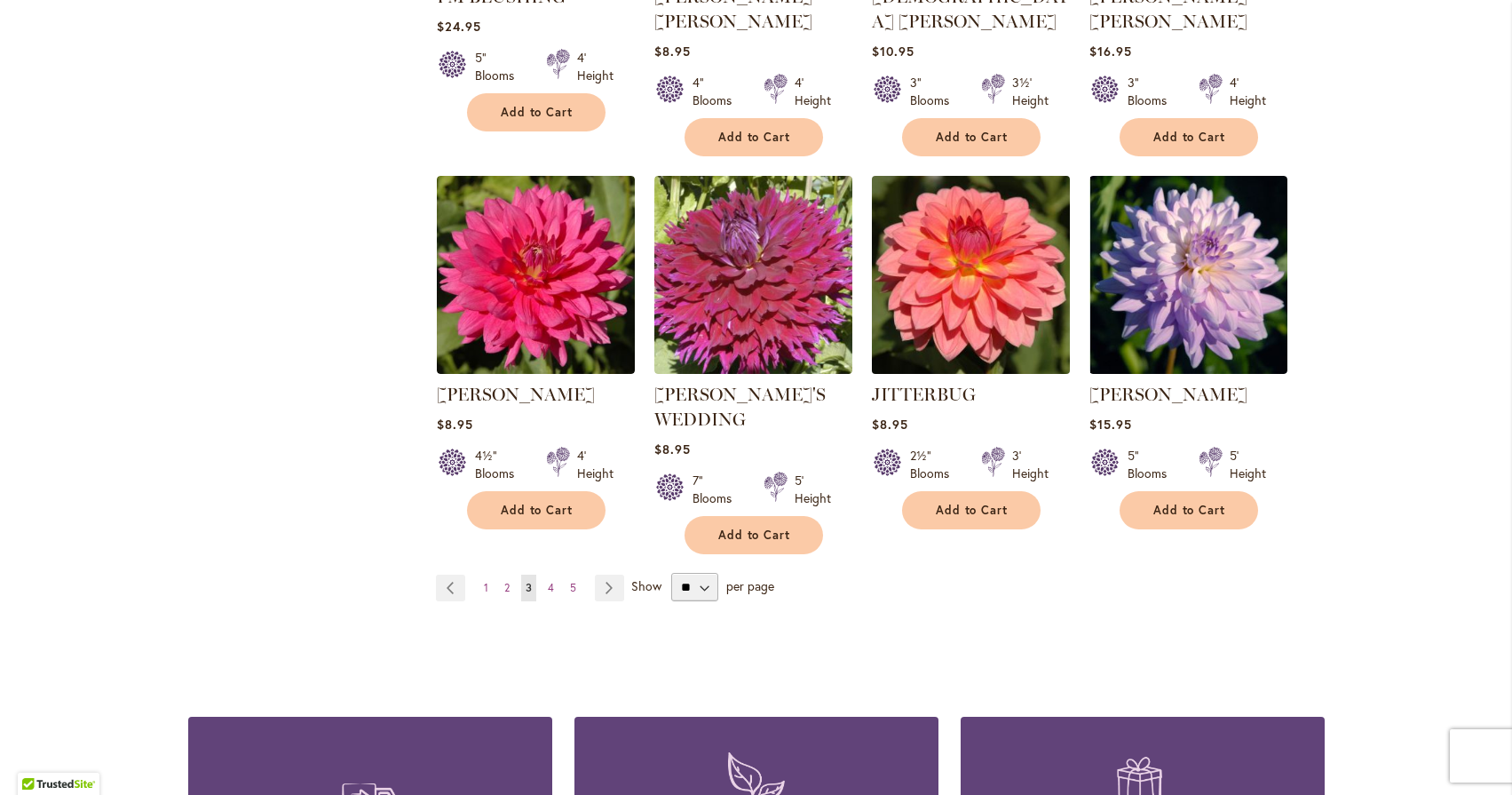
scroll to position [6148, 0]
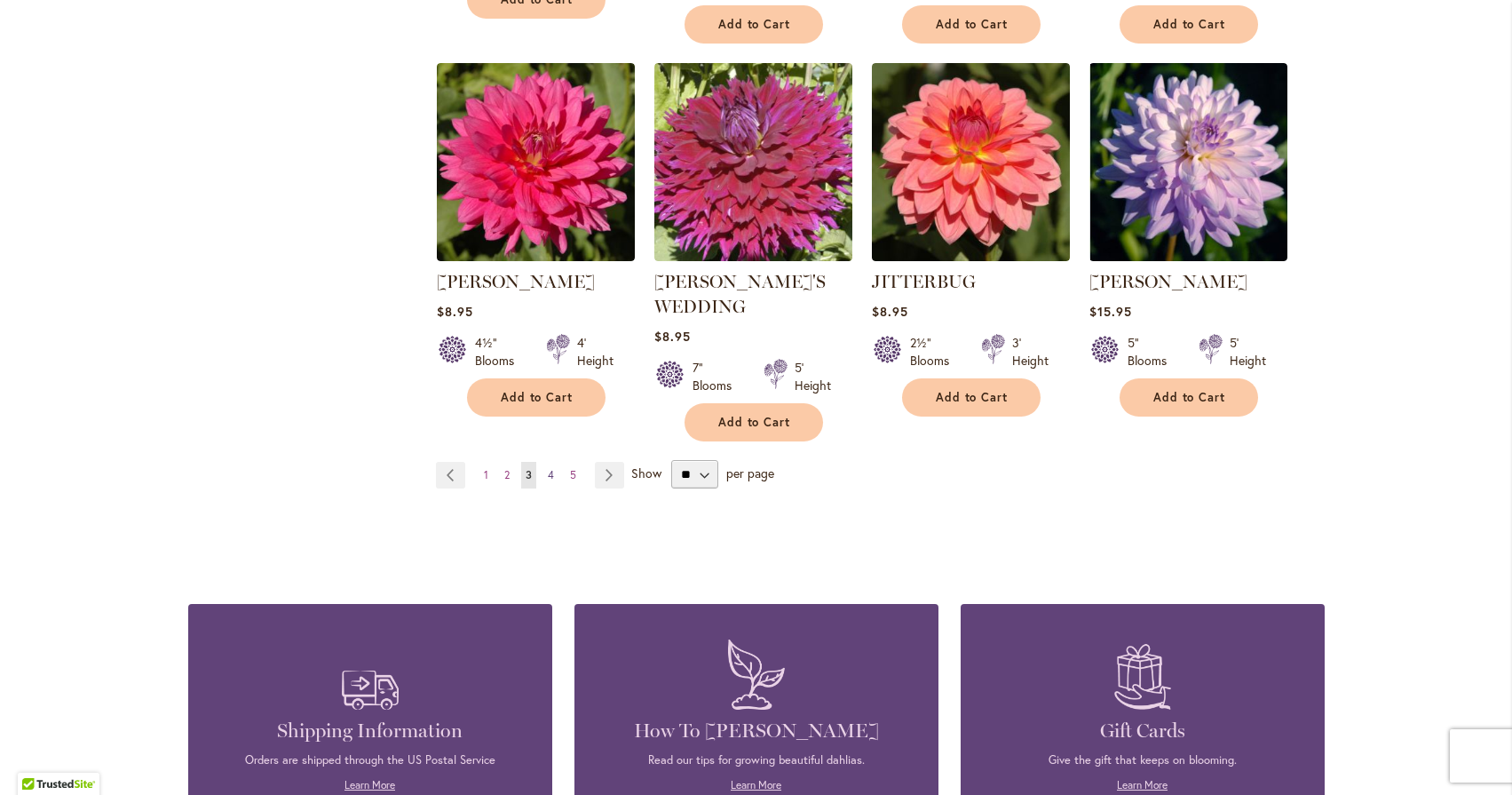
click at [548, 468] on span "4" at bounding box center [550, 475] width 7 height 13
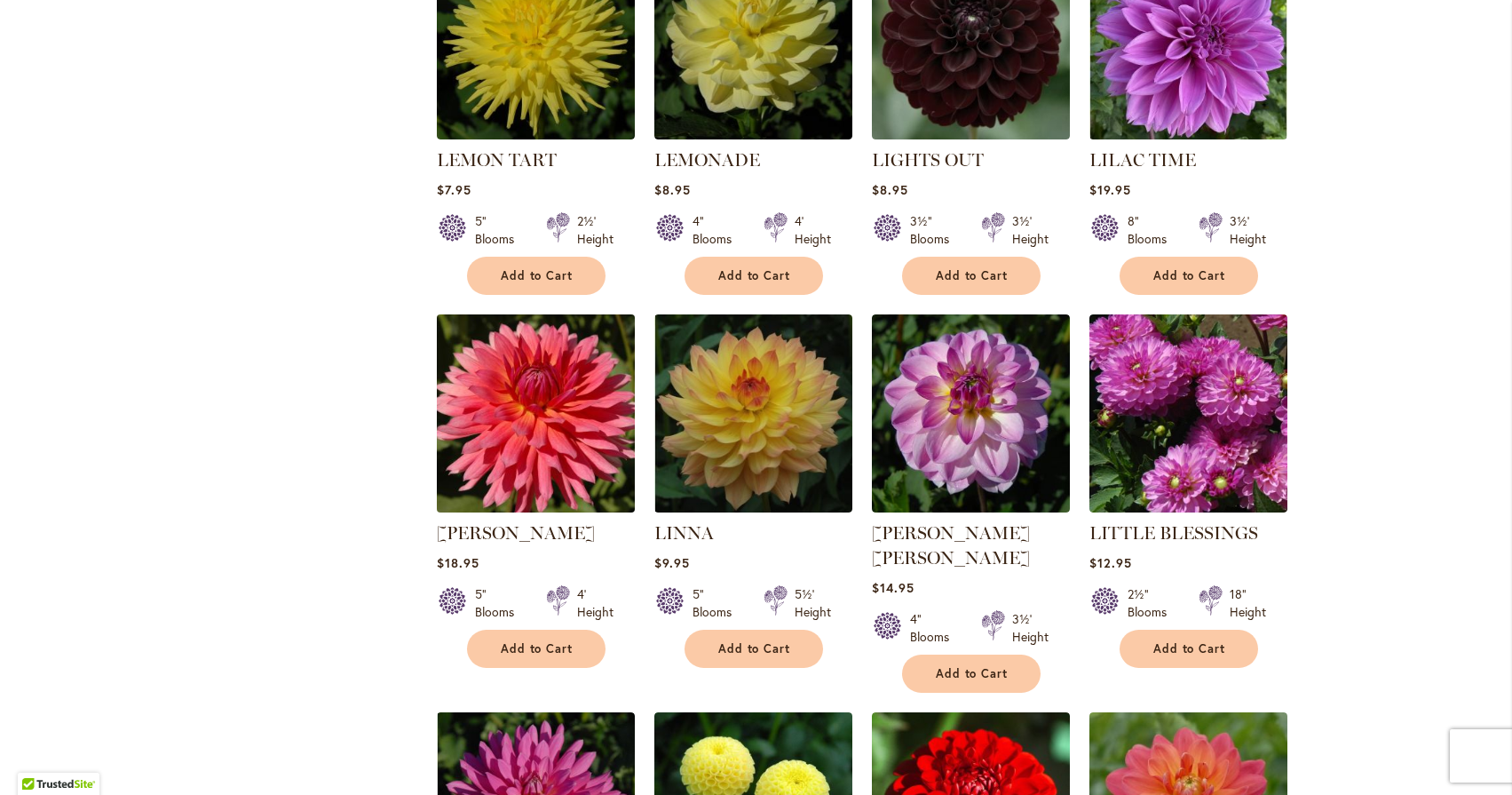
scroll to position [1983, 0]
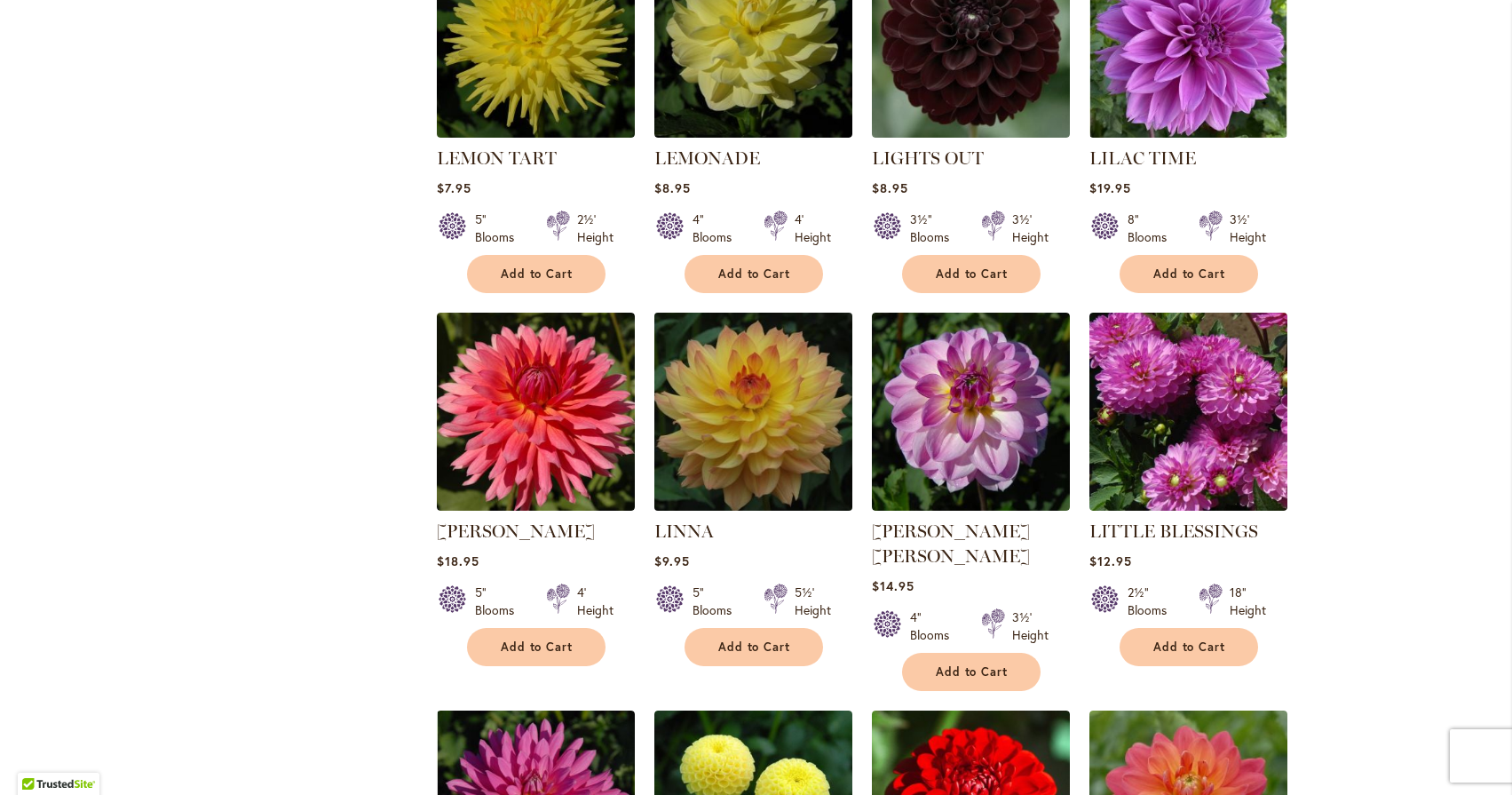
click at [760, 343] on img at bounding box center [752, 410] width 207 height 208
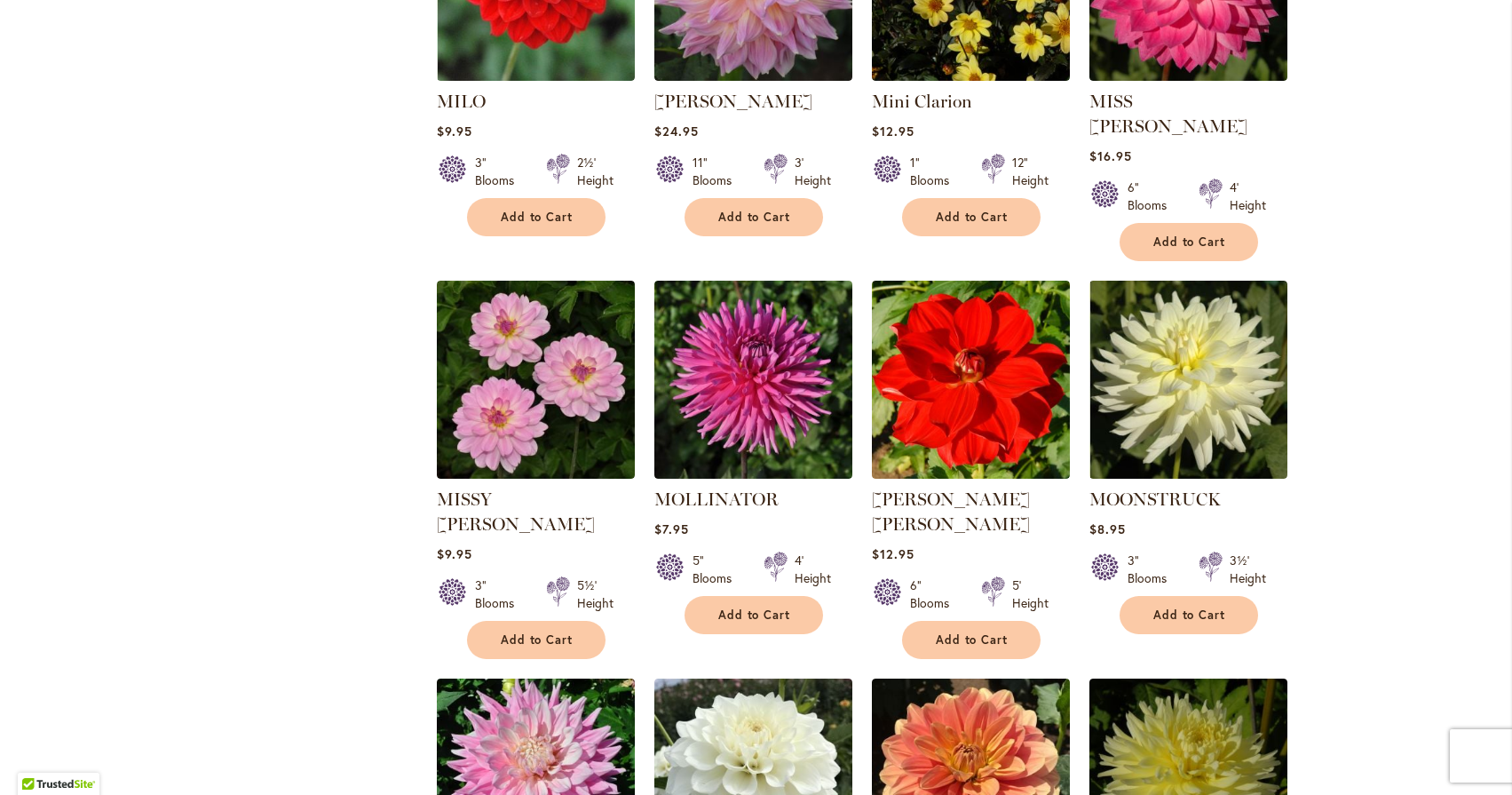
scroll to position [5972, 0]
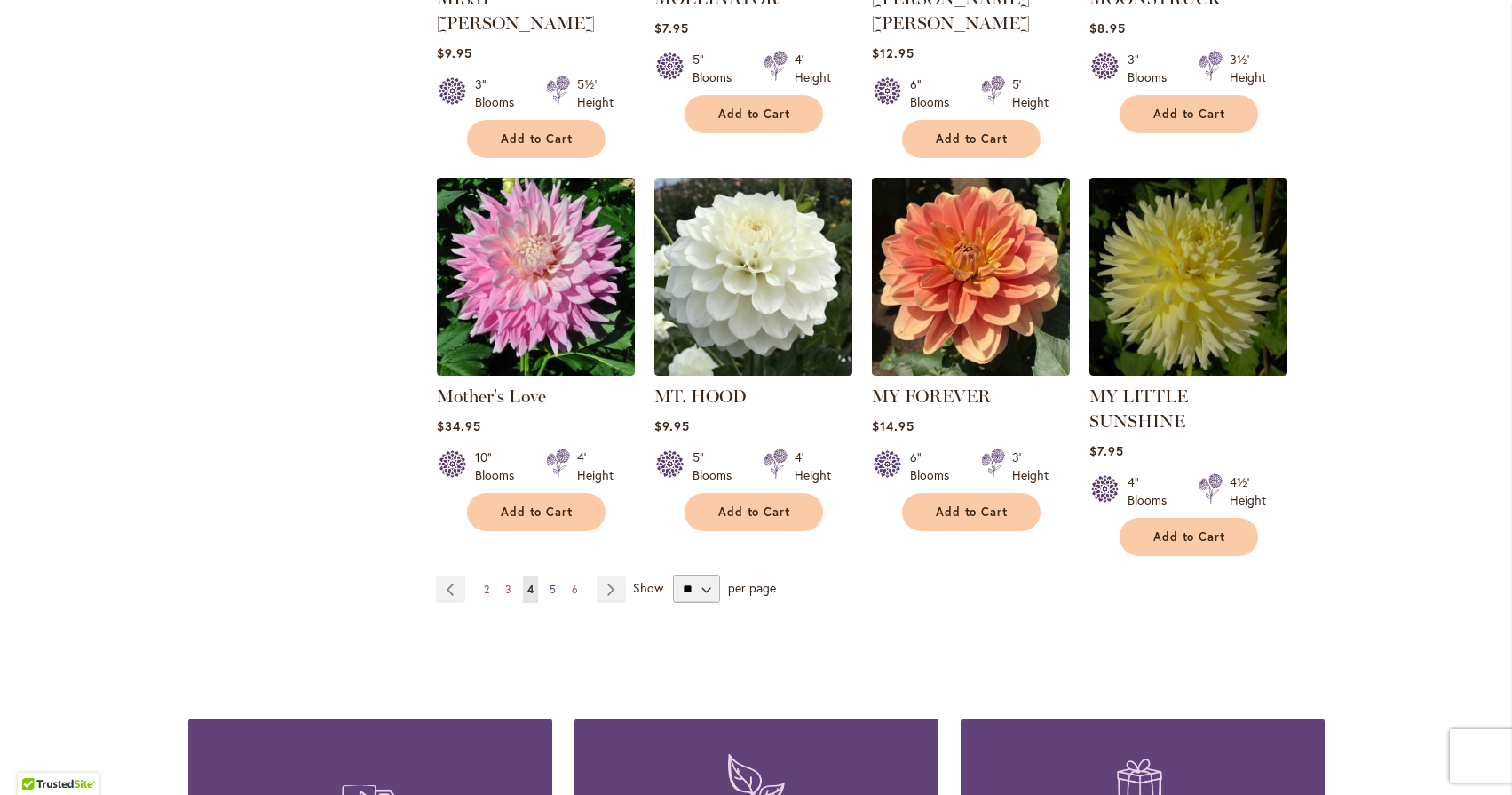
click at [549, 583] on span "5" at bounding box center [552, 589] width 7 height 13
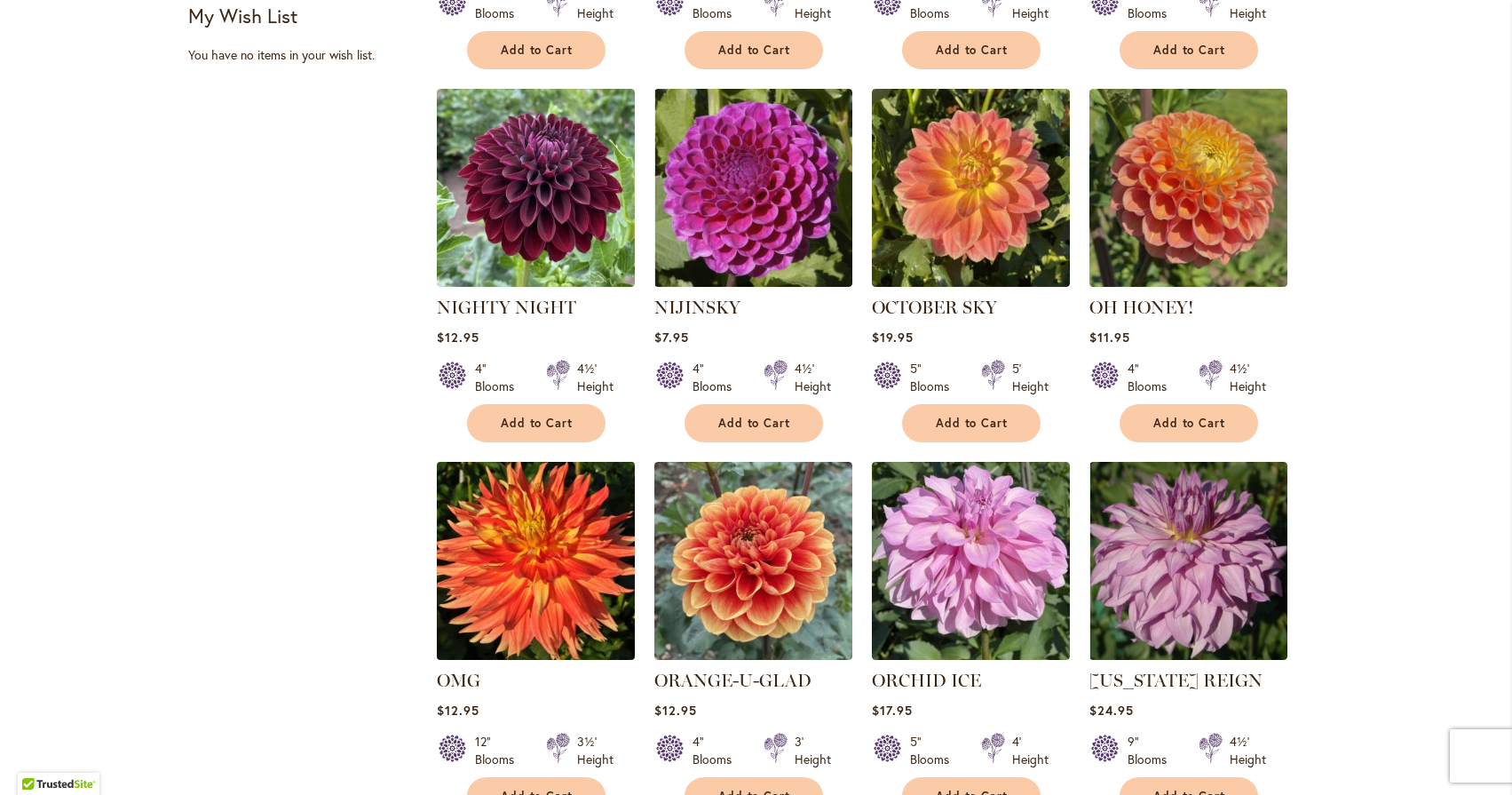
scroll to position [1070, 0]
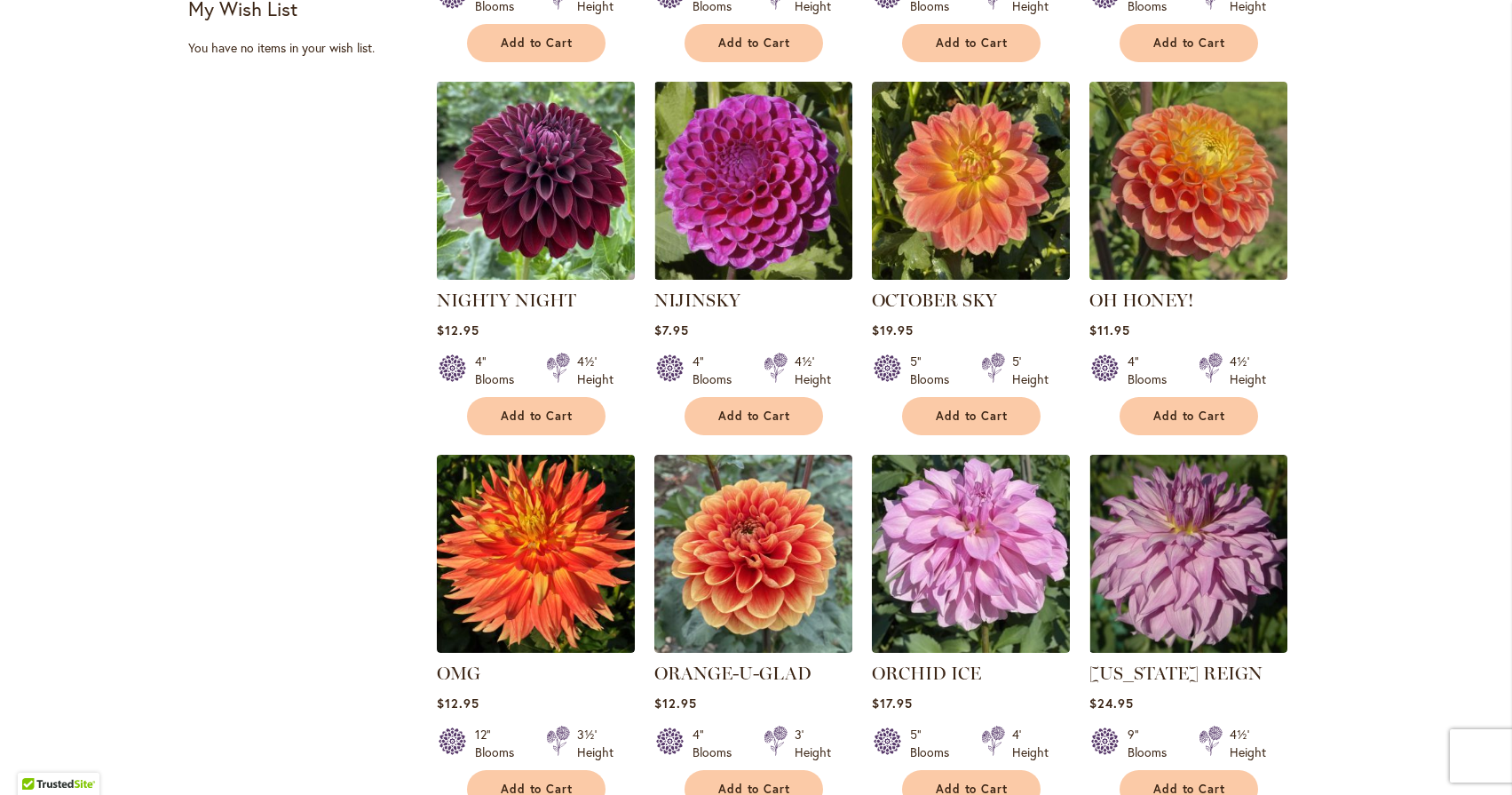
click at [555, 195] on img at bounding box center [535, 180] width 207 height 208
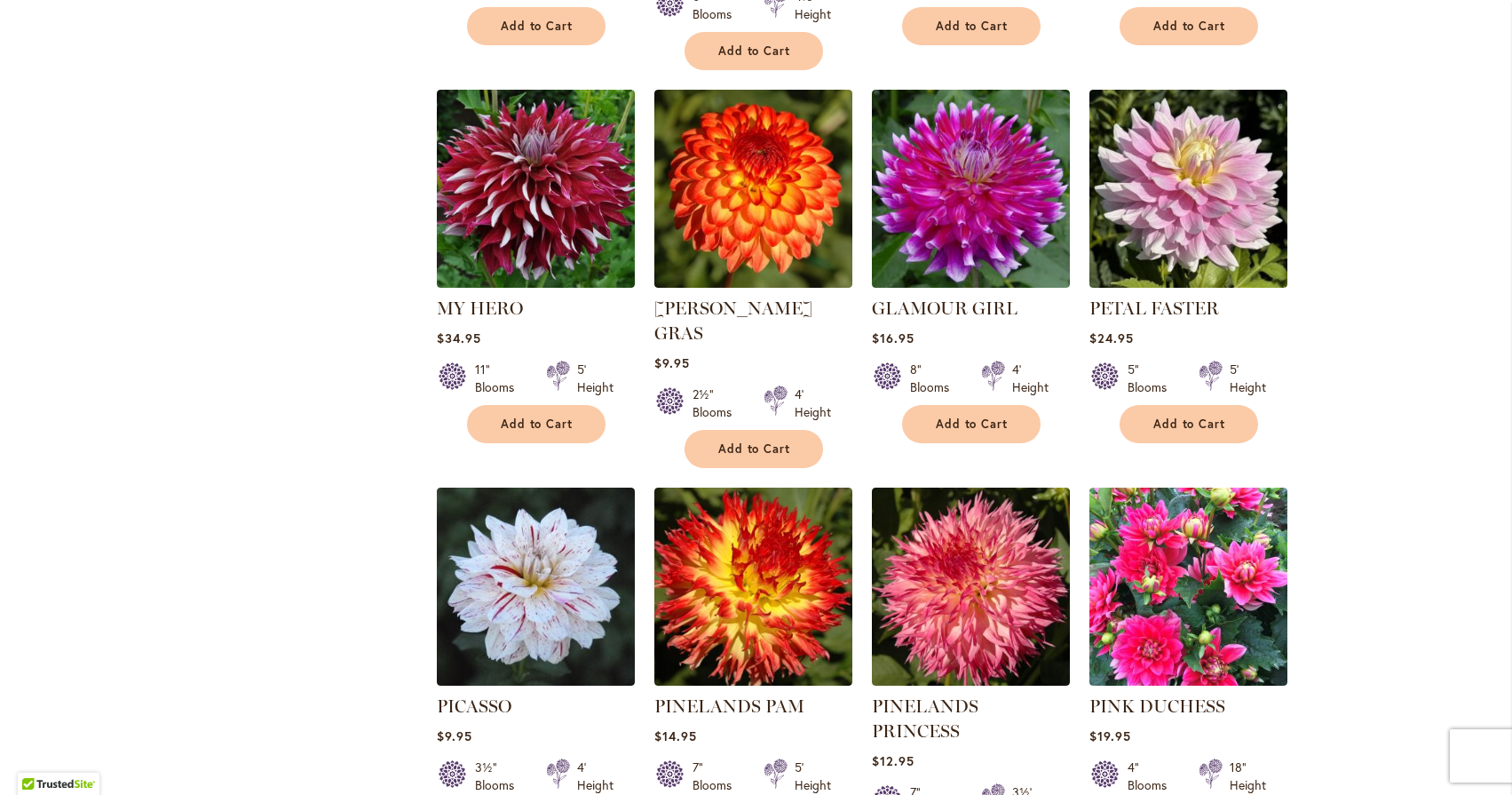
scroll to position [3009, 0]
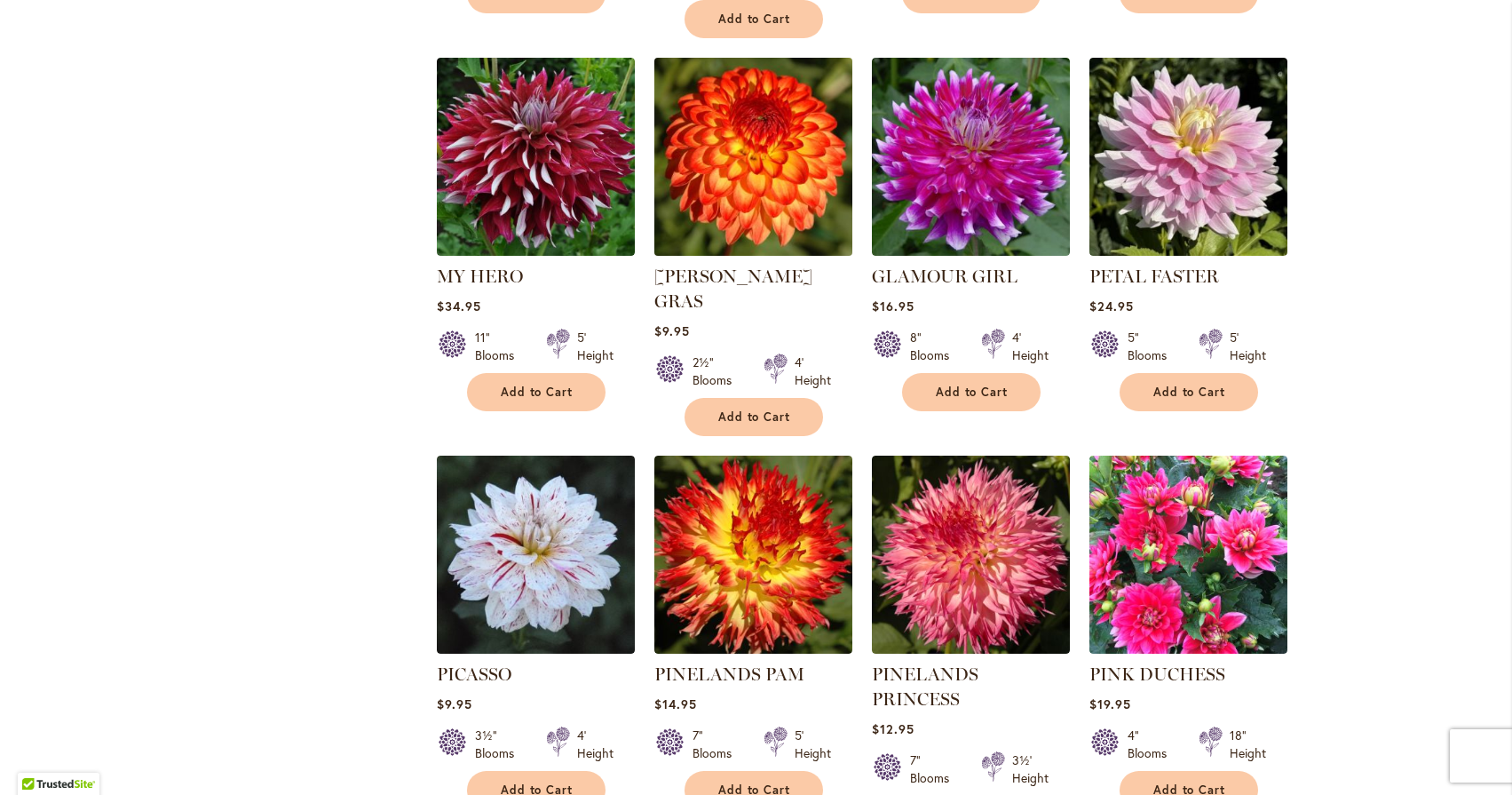
click at [748, 144] on img at bounding box center [752, 155] width 207 height 208
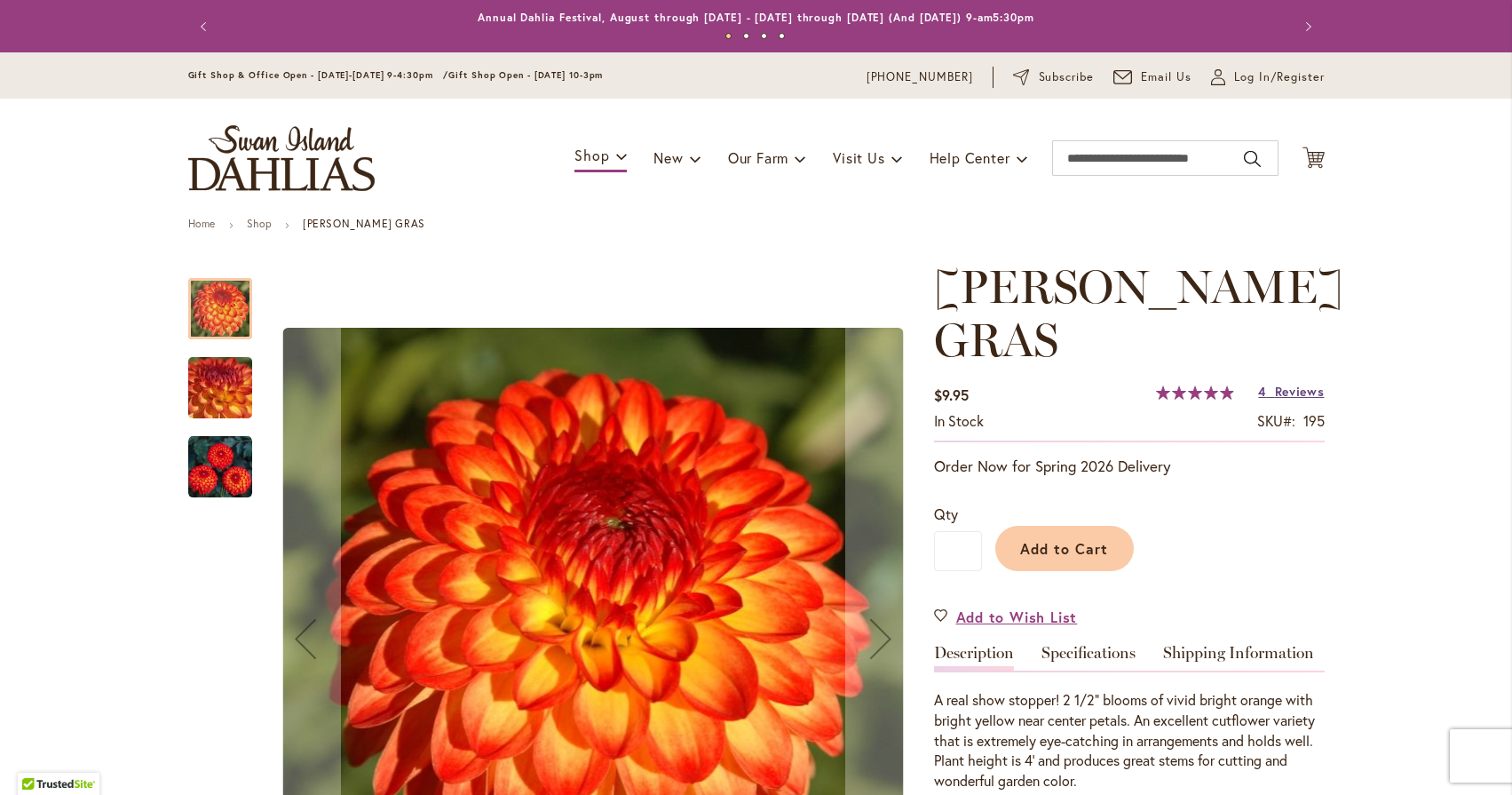
click at [1299, 383] on span "Reviews" at bounding box center [1300, 391] width 49 height 17
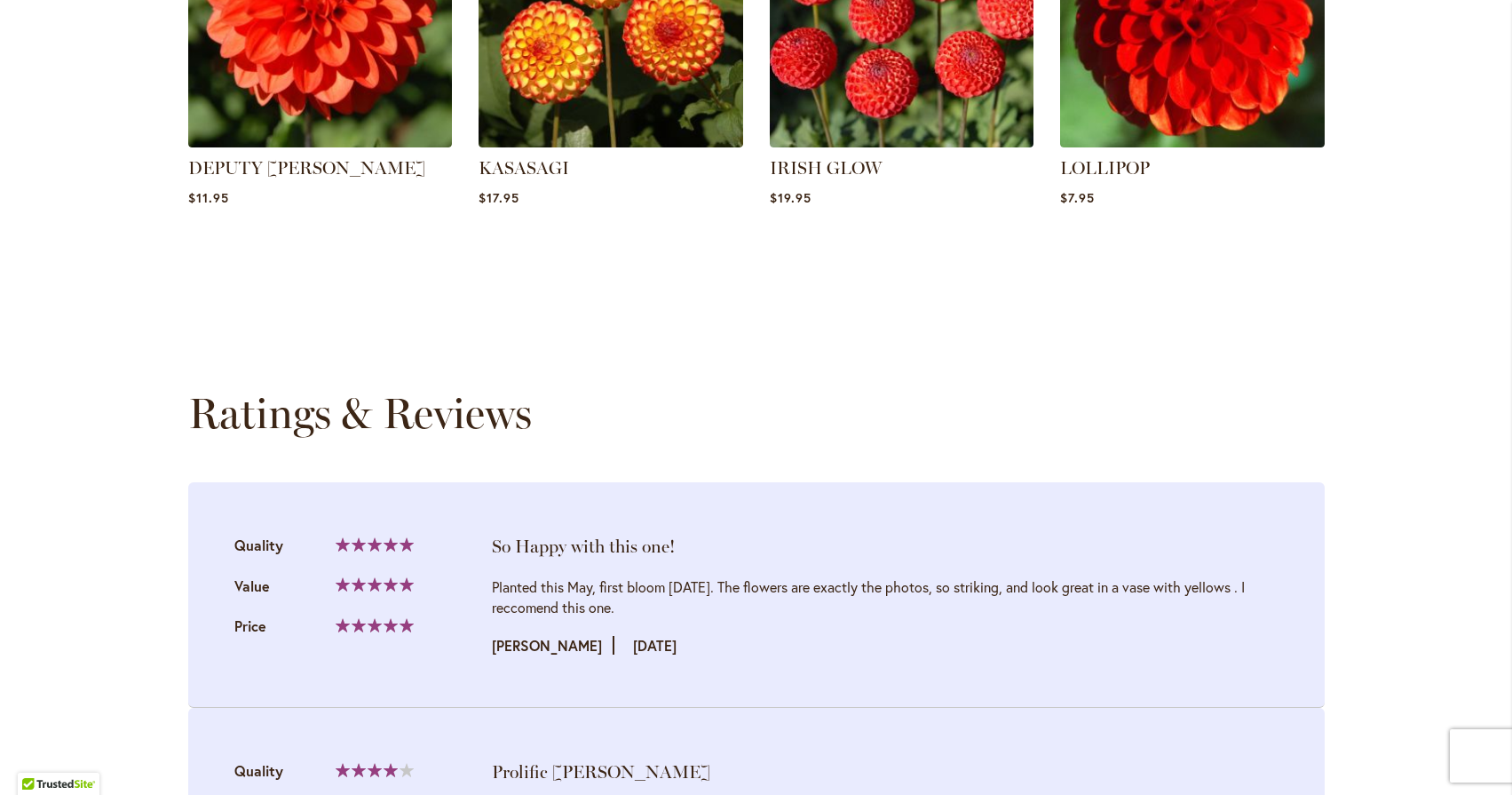
scroll to position [1816, 0]
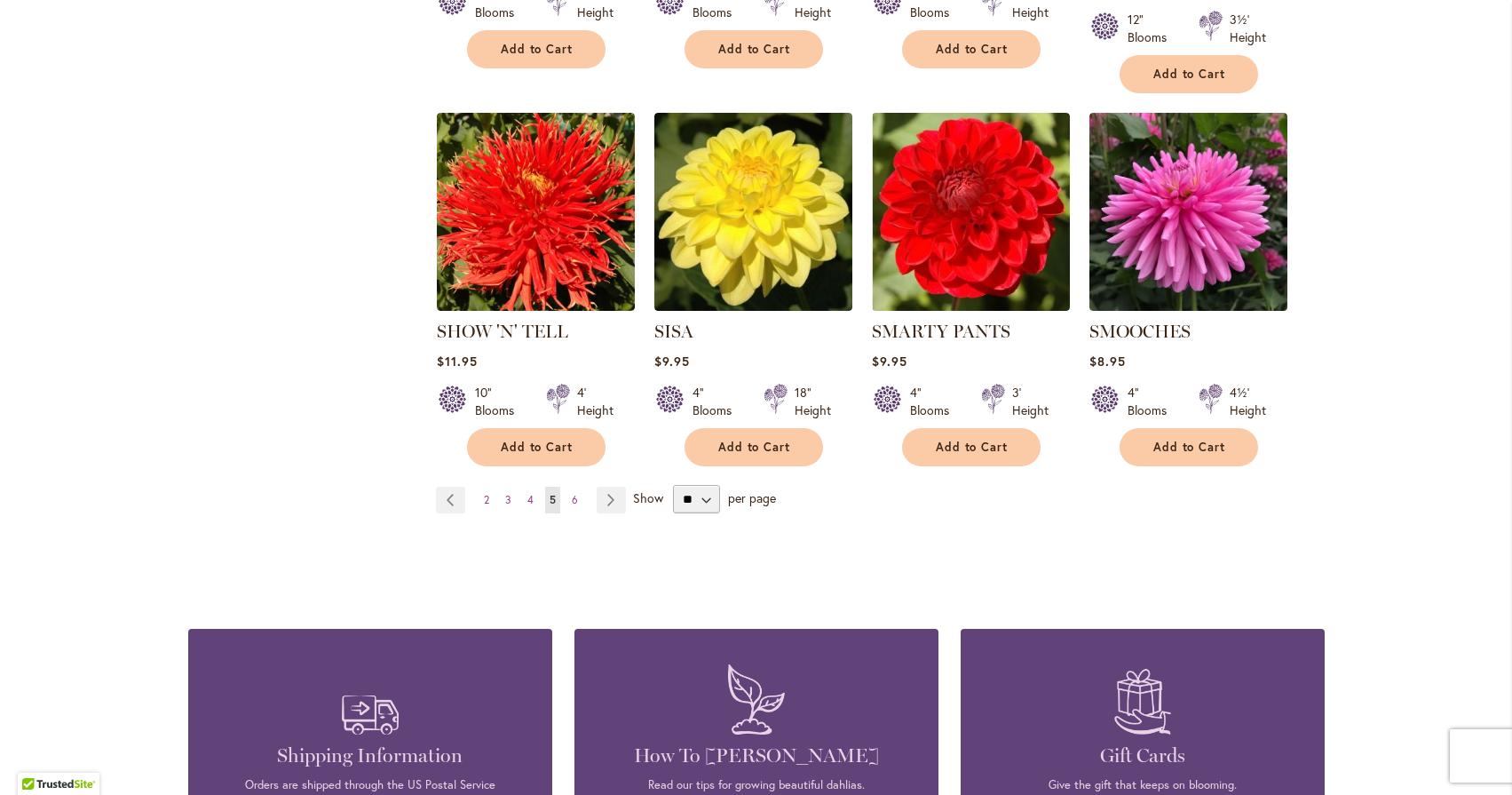
scroll to position [6047, 0]
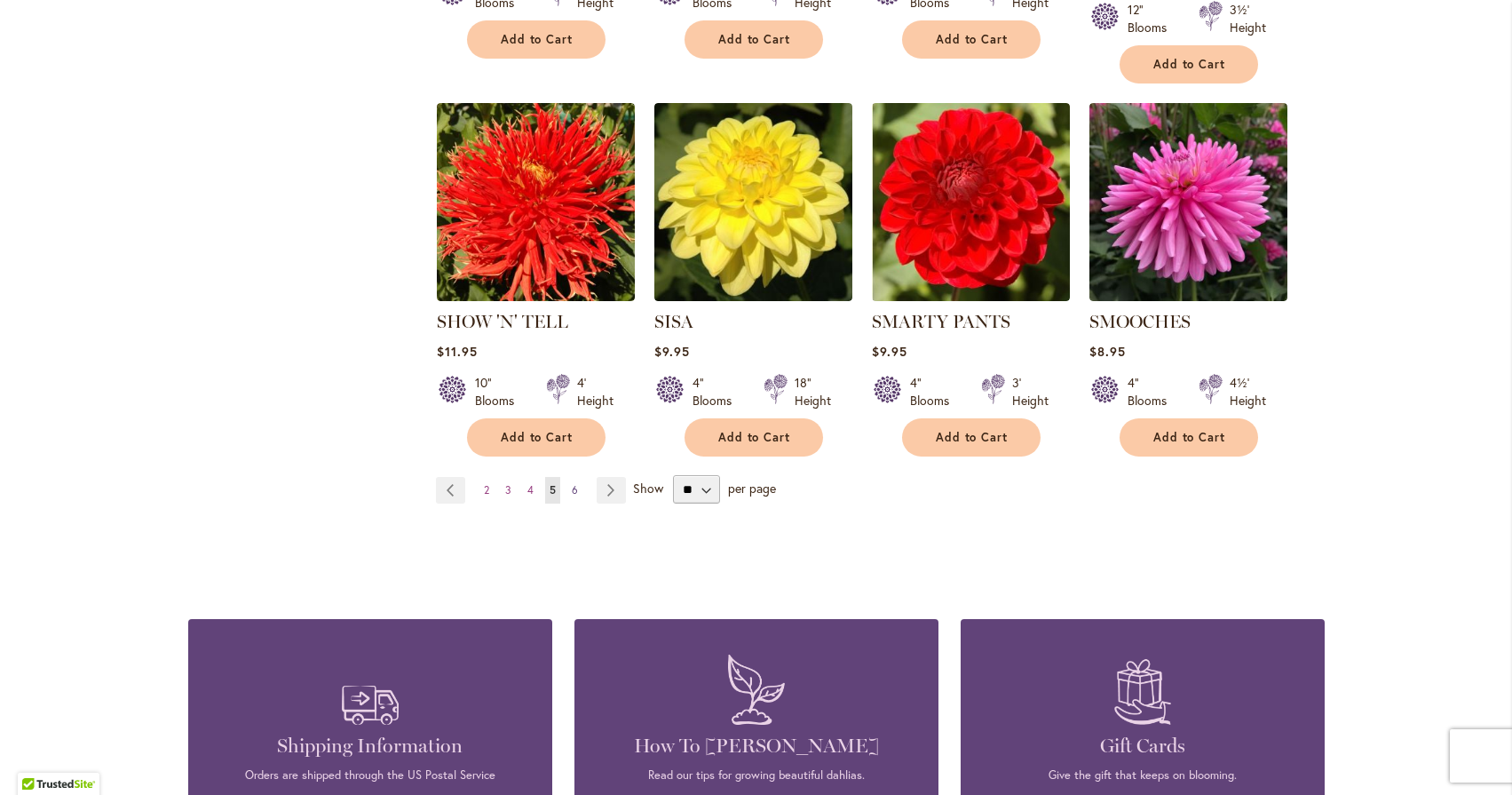
click at [572, 483] on span "6" at bounding box center [575, 490] width 7 height 13
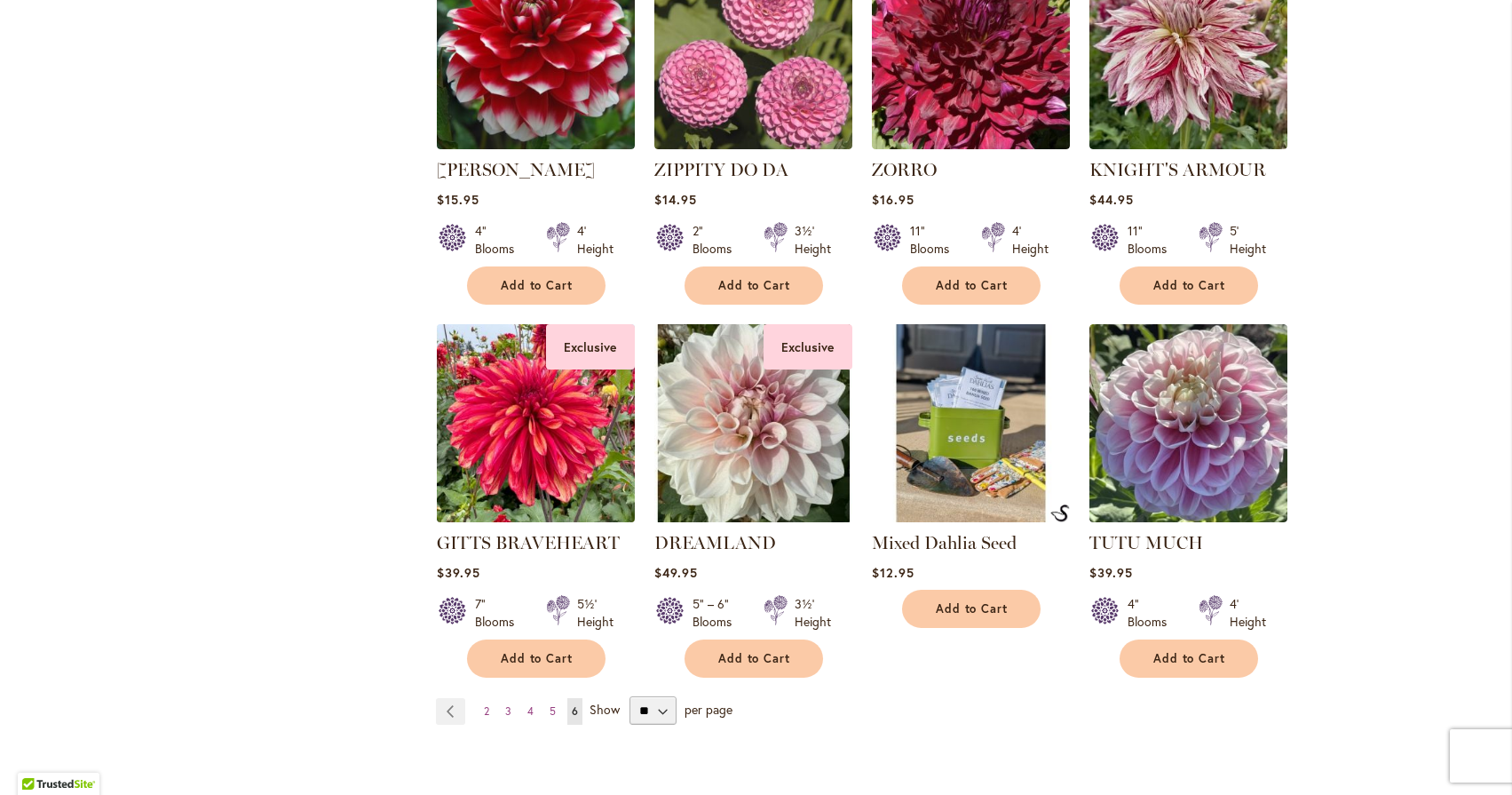
scroll to position [5728, 0]
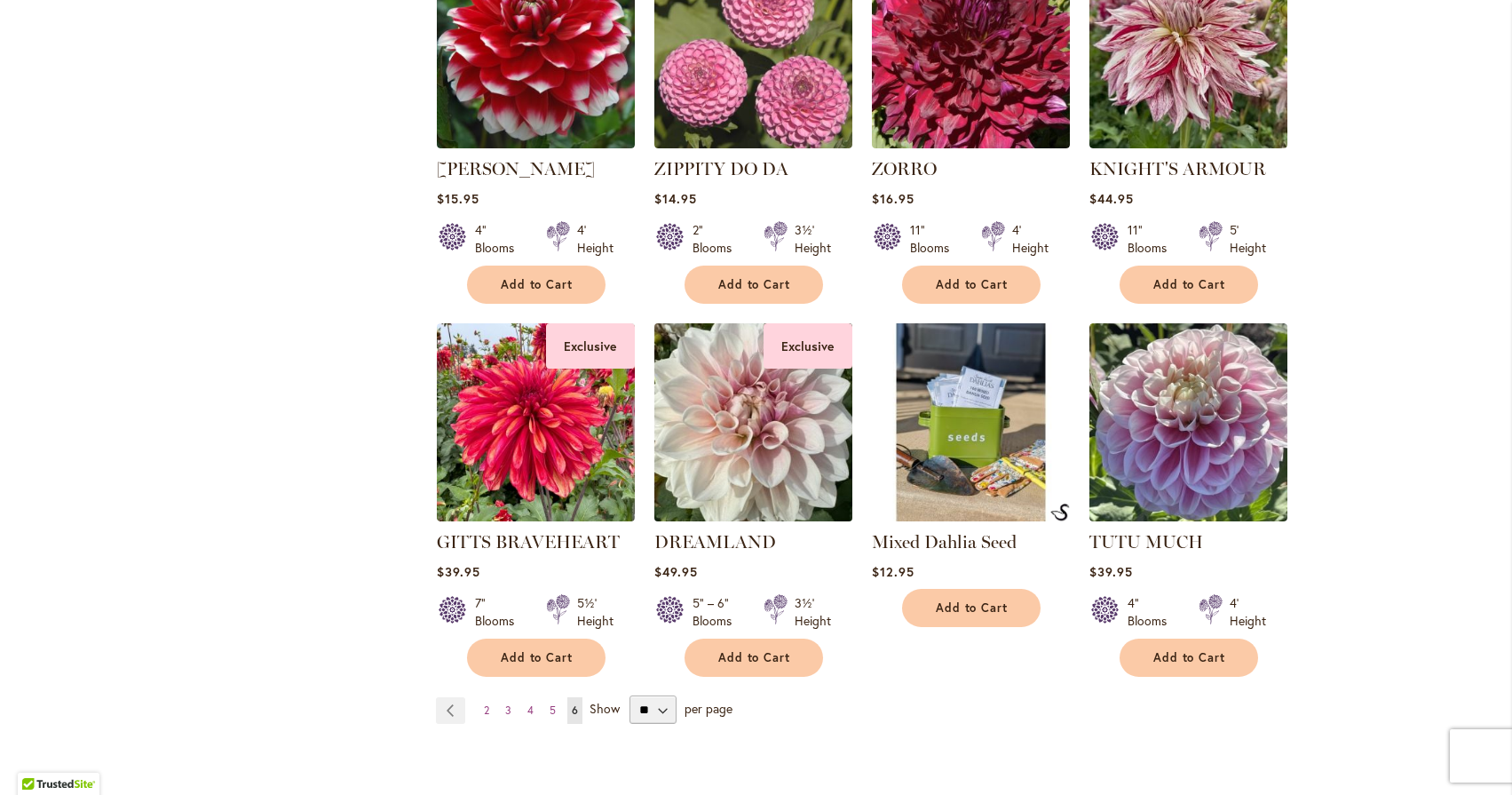
click at [732, 393] on img at bounding box center [752, 422] width 207 height 208
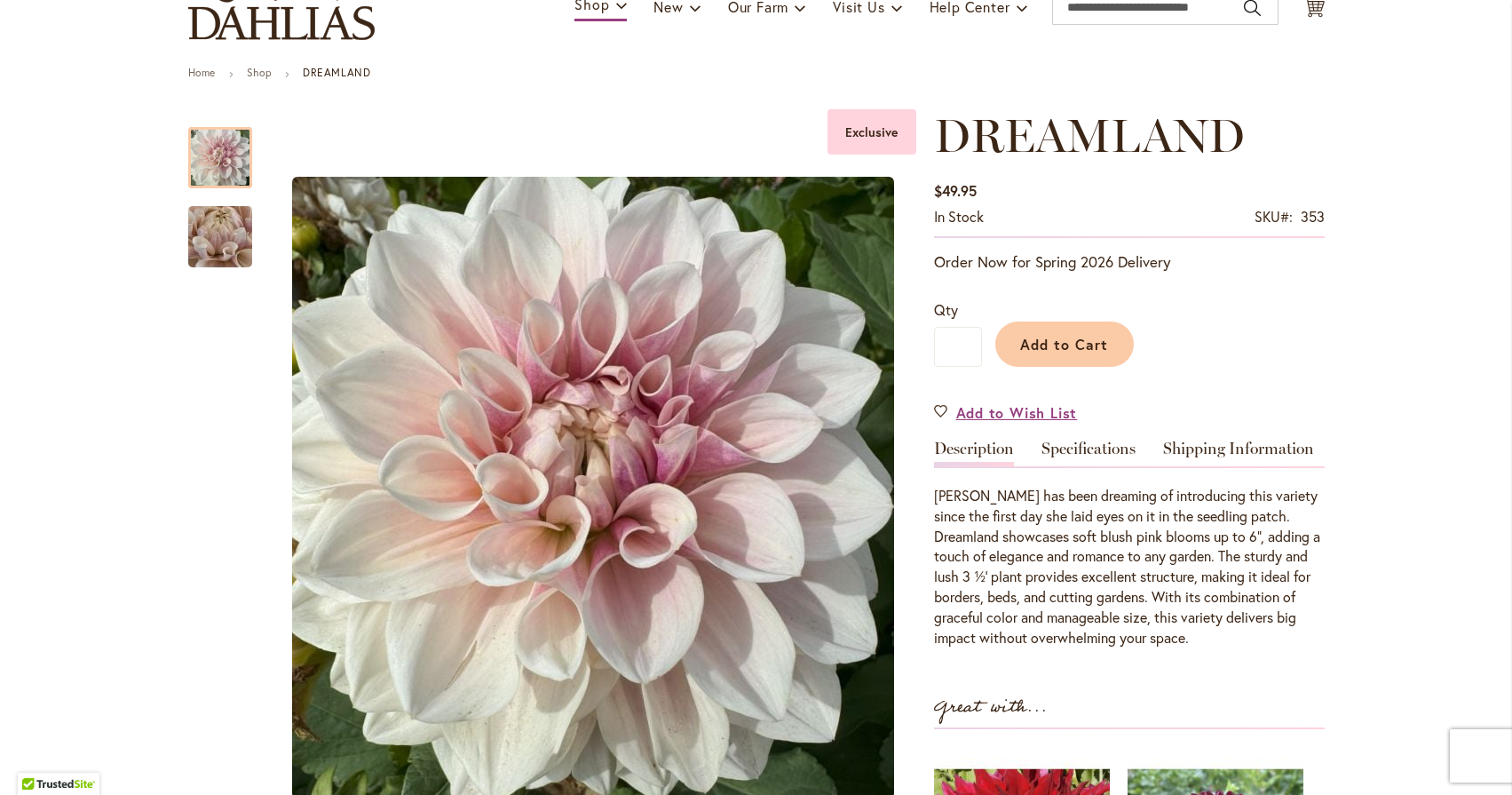
scroll to position [156, 0]
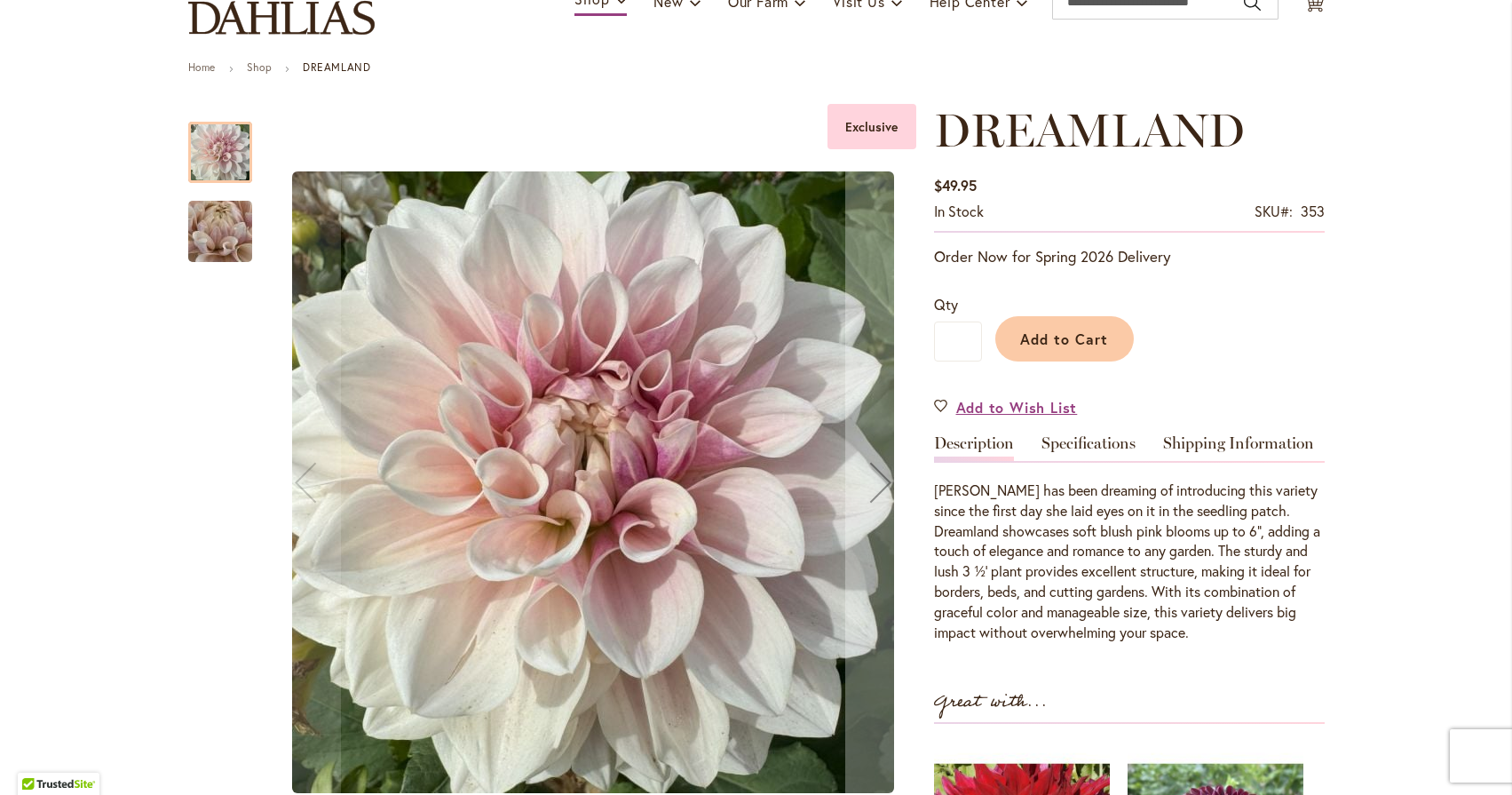
click at [251, 235] on div at bounding box center [552, 483] width 729 height 758
click at [225, 238] on img "DREAMLAND" at bounding box center [220, 231] width 128 height 96
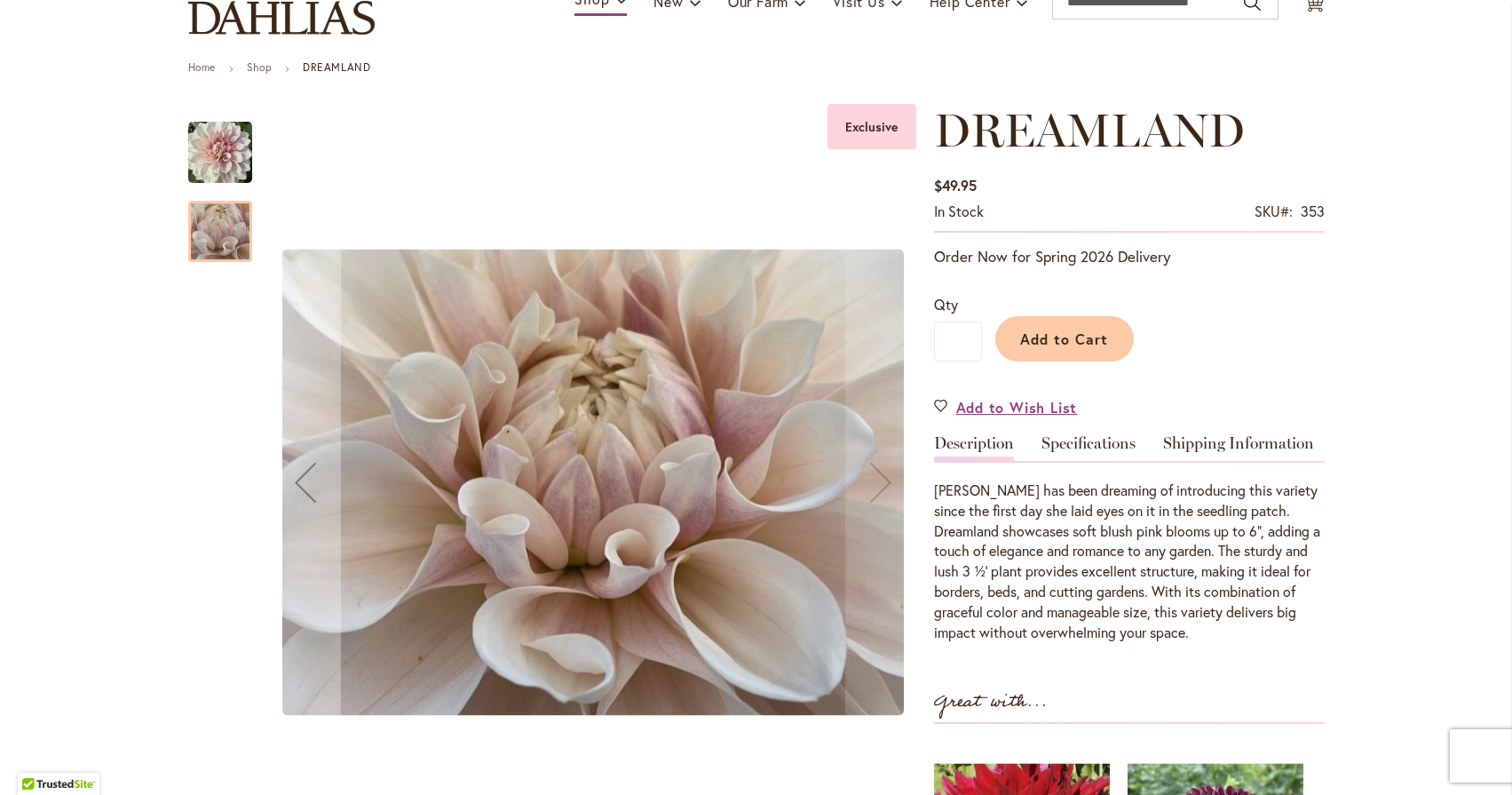
click at [210, 186] on div "DREAMLAND" at bounding box center [220, 222] width 63 height 79
